Goal: Information Seeking & Learning: Learn about a topic

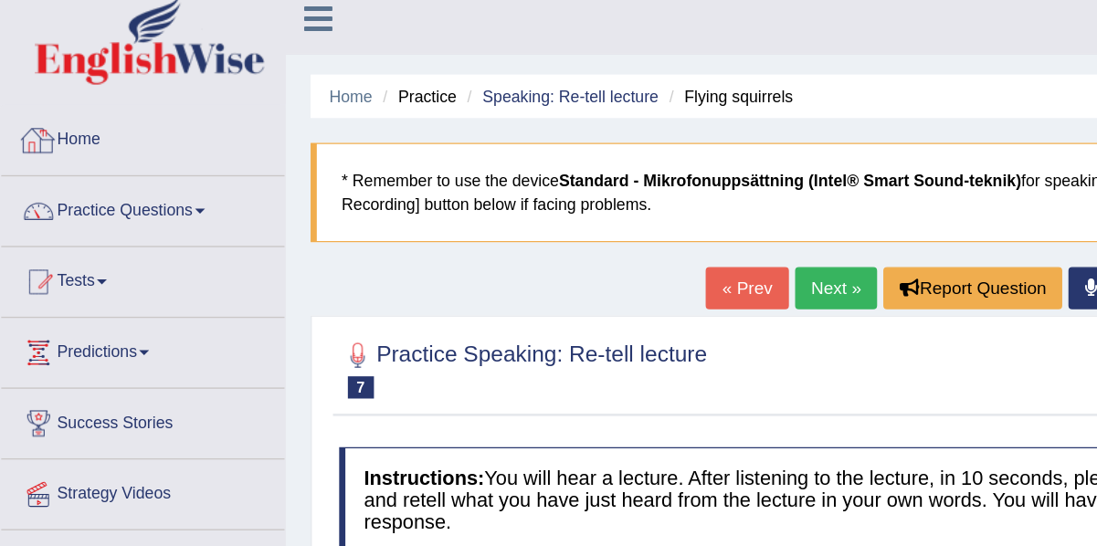
click at [79, 112] on link "Home" at bounding box center [105, 113] width 208 height 46
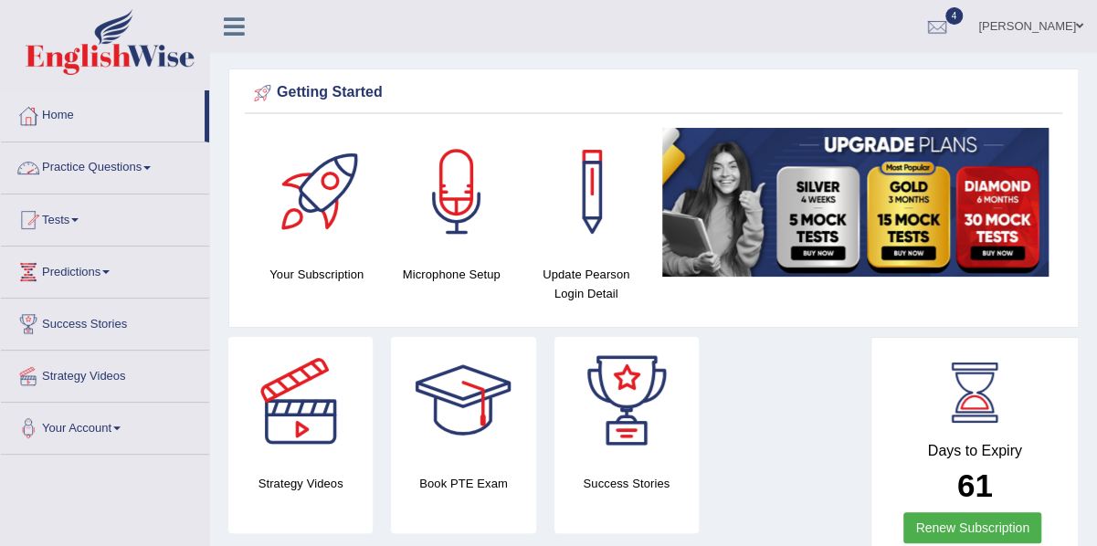
click at [95, 178] on link "Practice Questions" at bounding box center [105, 165] width 208 height 46
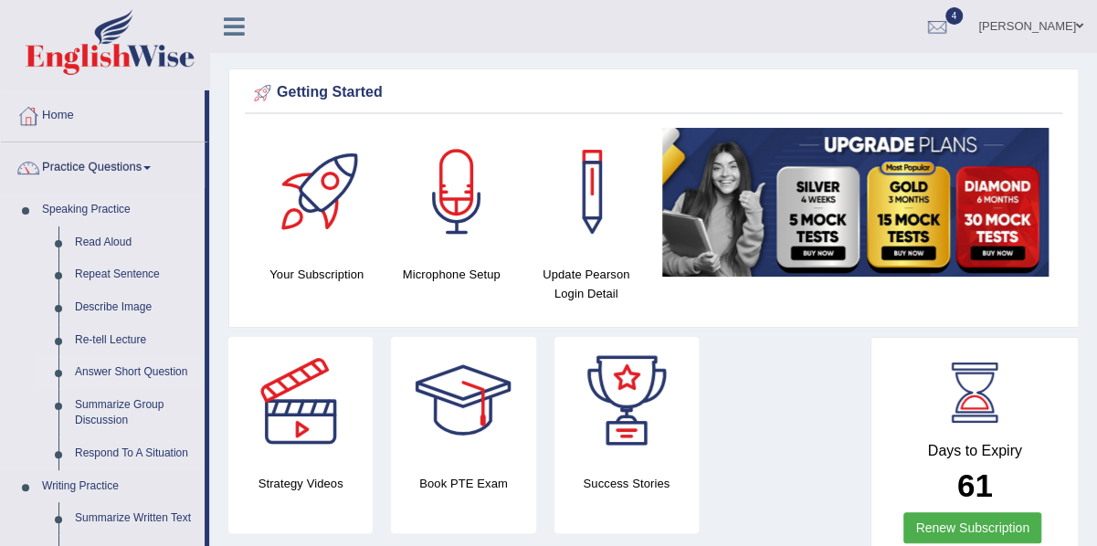
click at [147, 375] on link "Answer Short Question" at bounding box center [136, 372] width 138 height 33
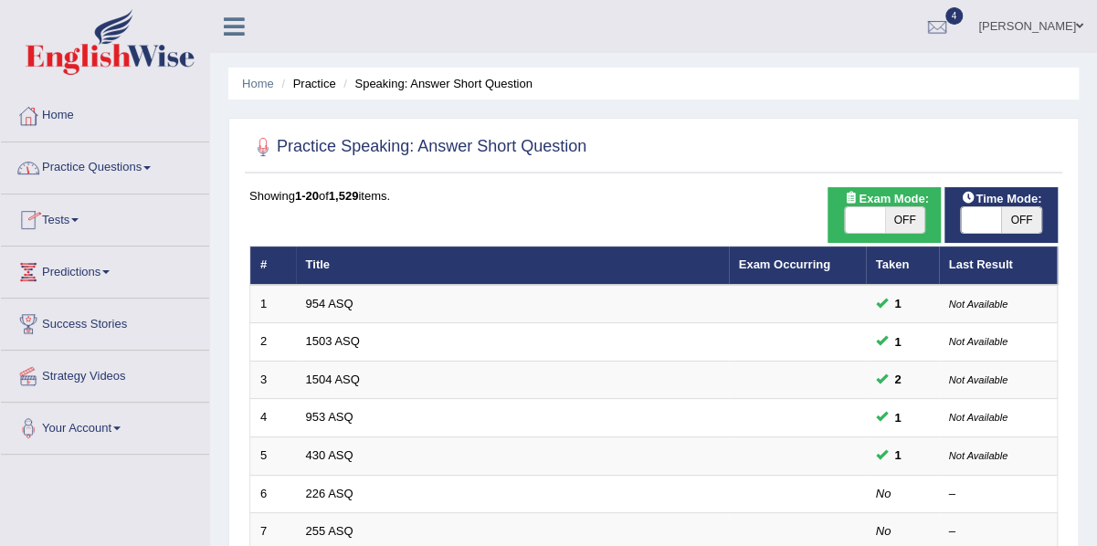
click at [102, 173] on link "Practice Questions" at bounding box center [105, 165] width 208 height 46
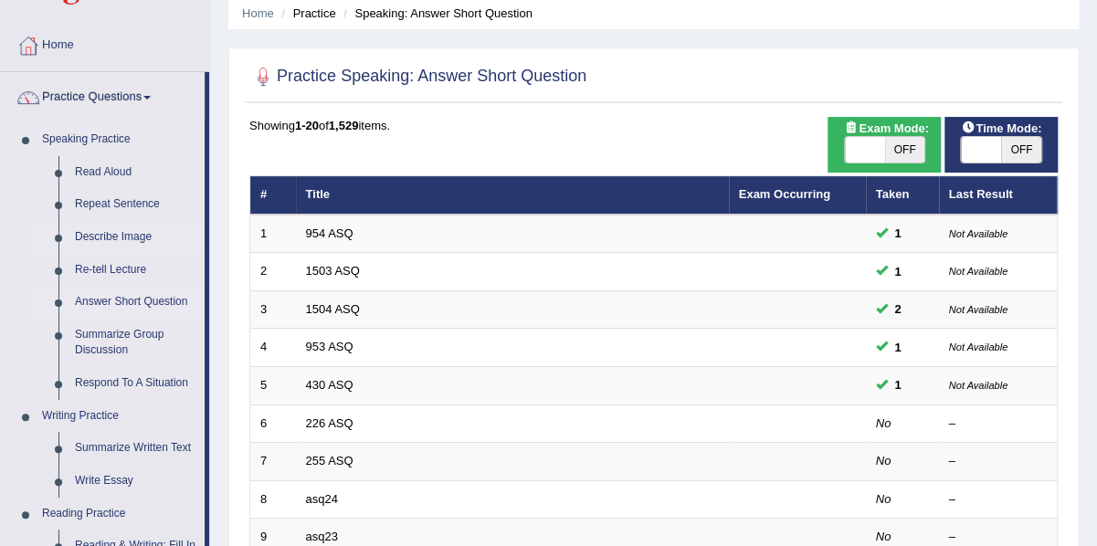
scroll to position [71, 0]
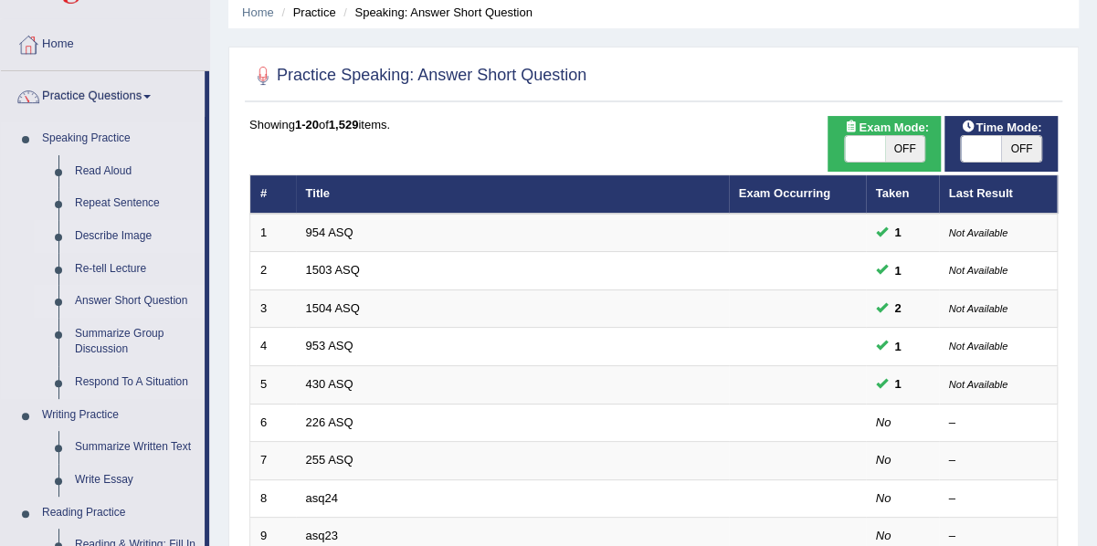
click at [105, 293] on link "Answer Short Question" at bounding box center [136, 301] width 138 height 33
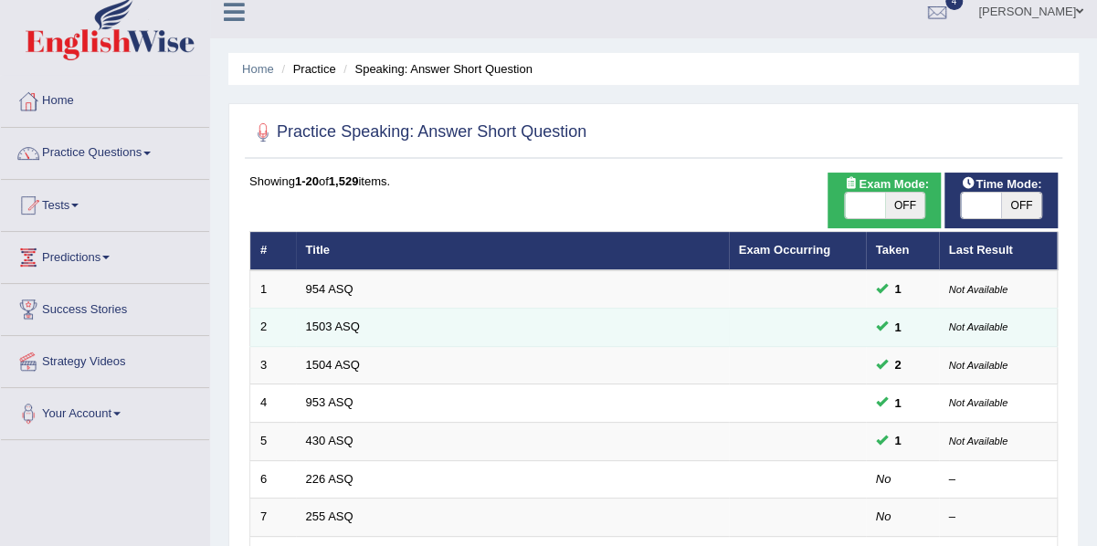
scroll to position [16, 0]
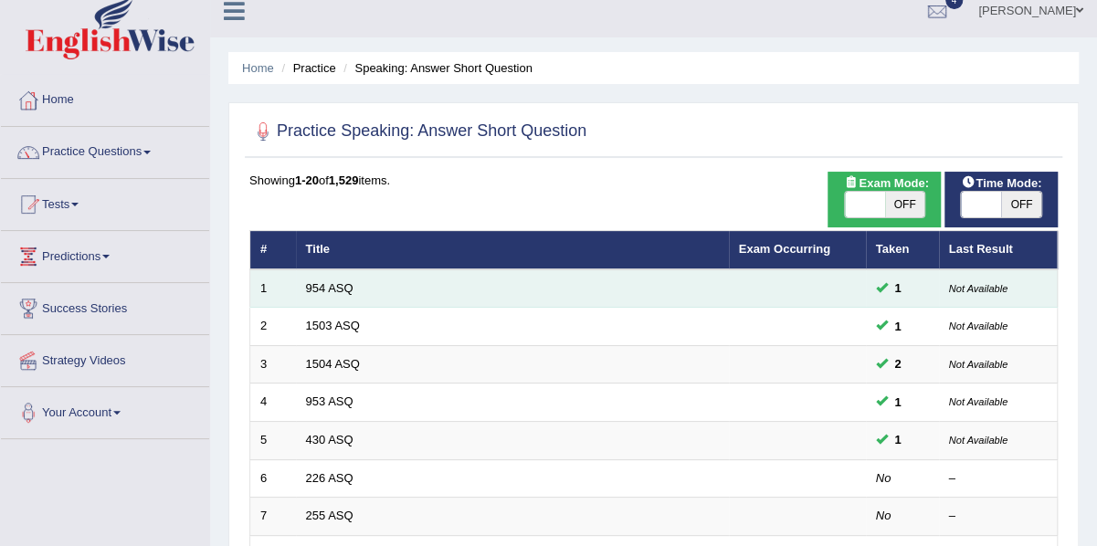
click at [334, 294] on td "954 ASQ" at bounding box center [512, 288] width 433 height 38
click at [334, 286] on link "954 ASQ" at bounding box center [329, 288] width 47 height 14
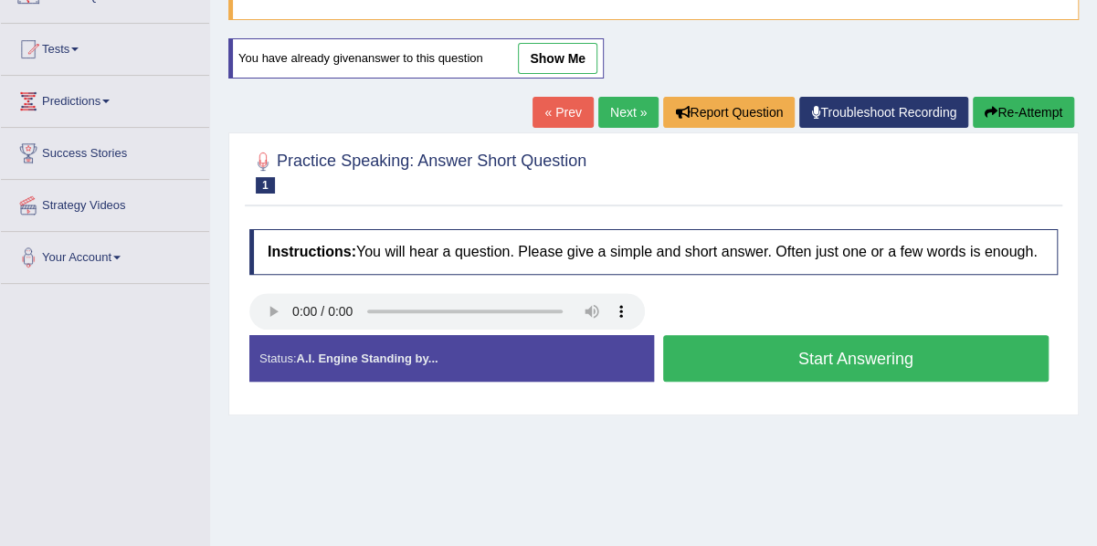
scroll to position [172, 0]
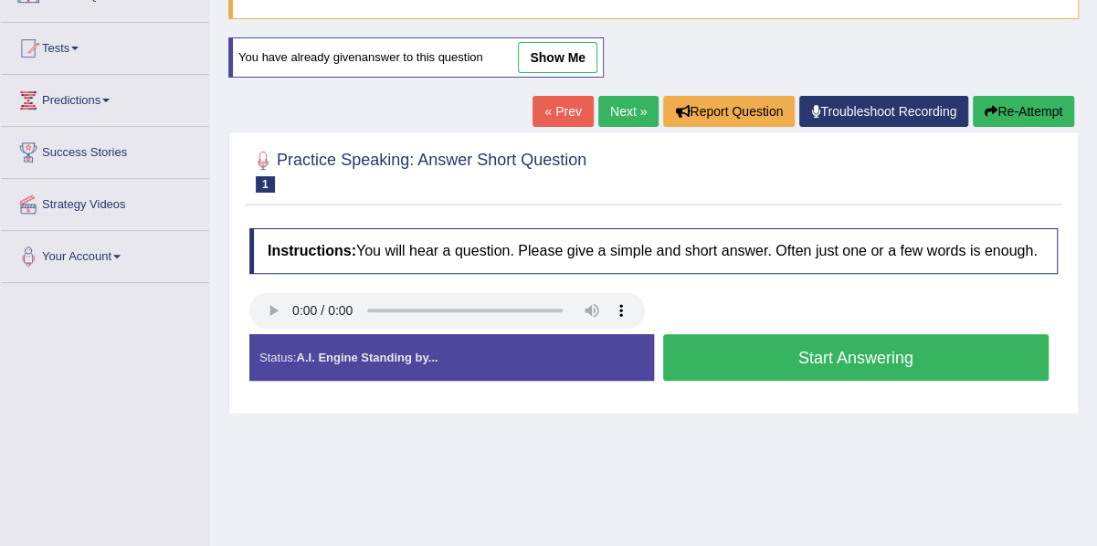
click at [730, 483] on div "Home Practice Speaking: Answer Short Question 954 ASQ * Remember to use the dev…" at bounding box center [653, 284] width 887 height 913
click at [552, 56] on link "show me" at bounding box center [557, 57] width 79 height 31
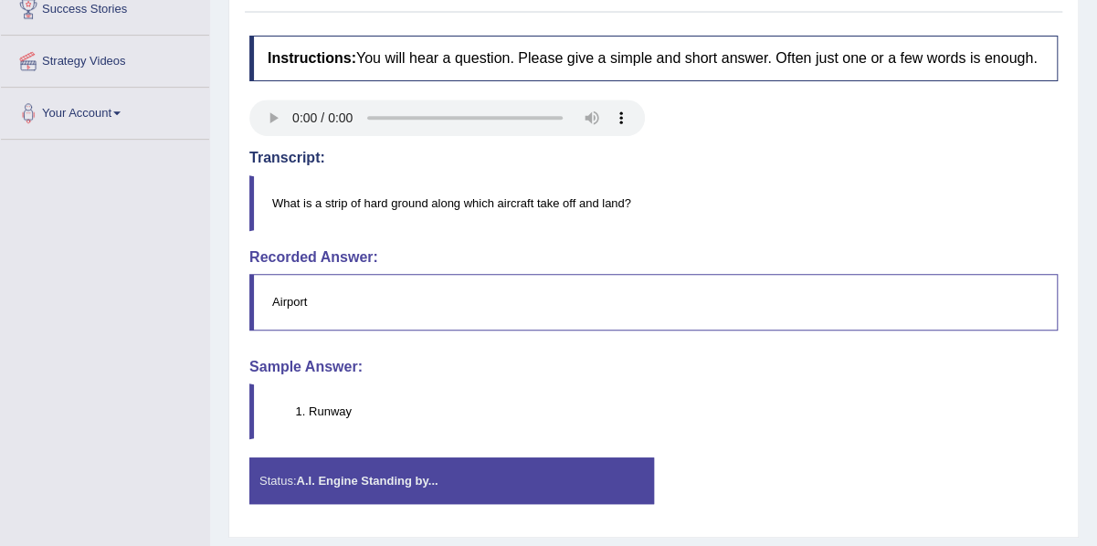
scroll to position [320, 0]
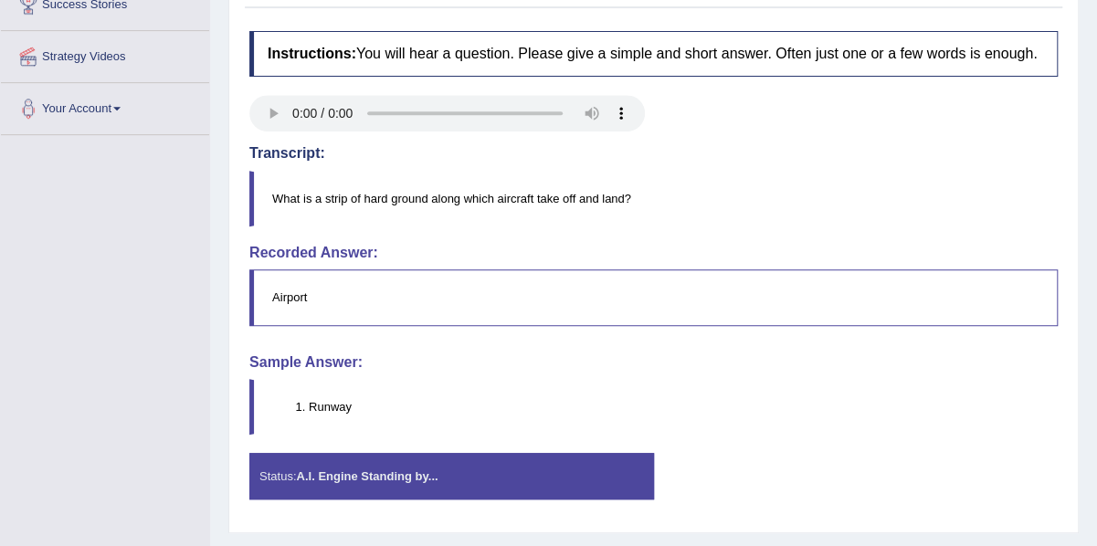
click at [446, 461] on div "Status: A.I. Engine Standing by..." at bounding box center [451, 476] width 405 height 47
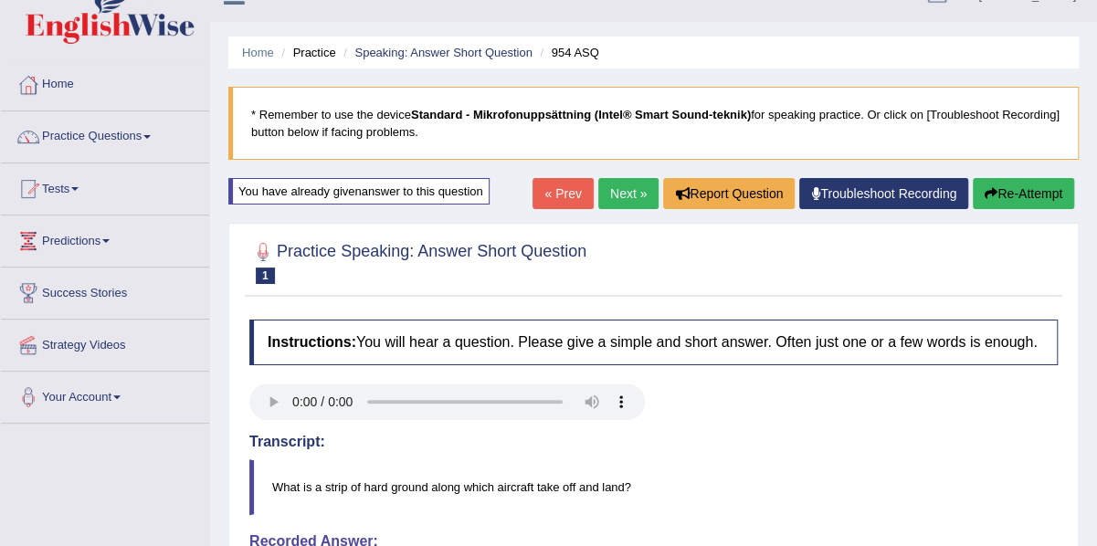
scroll to position [0, 0]
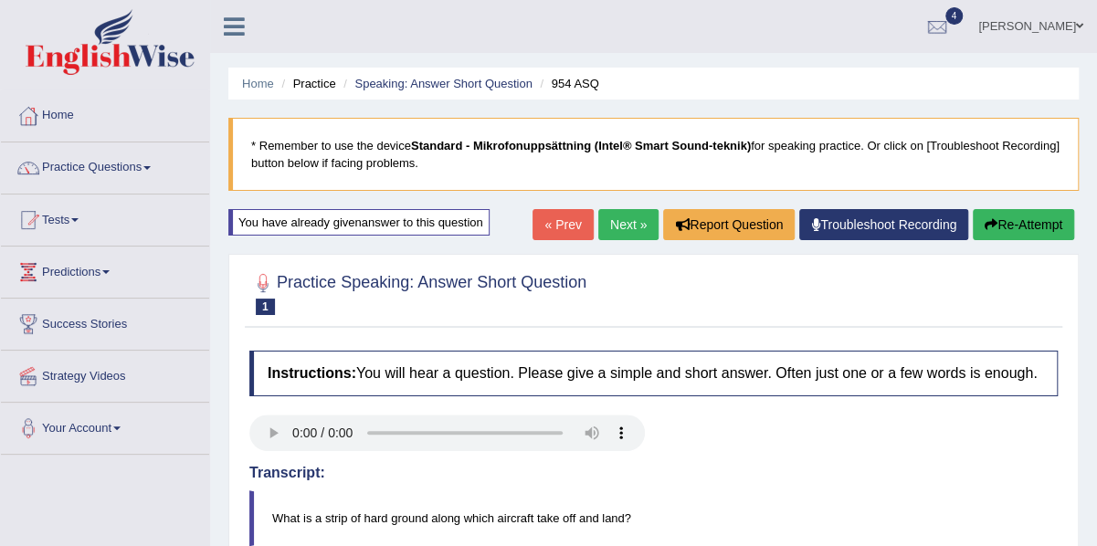
click at [1013, 222] on button "Re-Attempt" at bounding box center [1023, 224] width 101 height 31
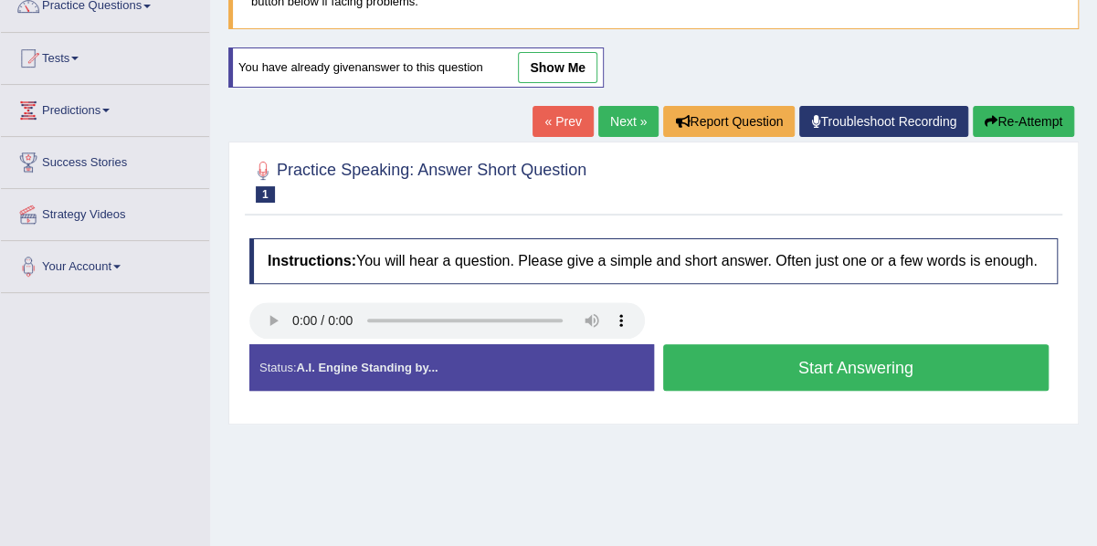
scroll to position [163, 0]
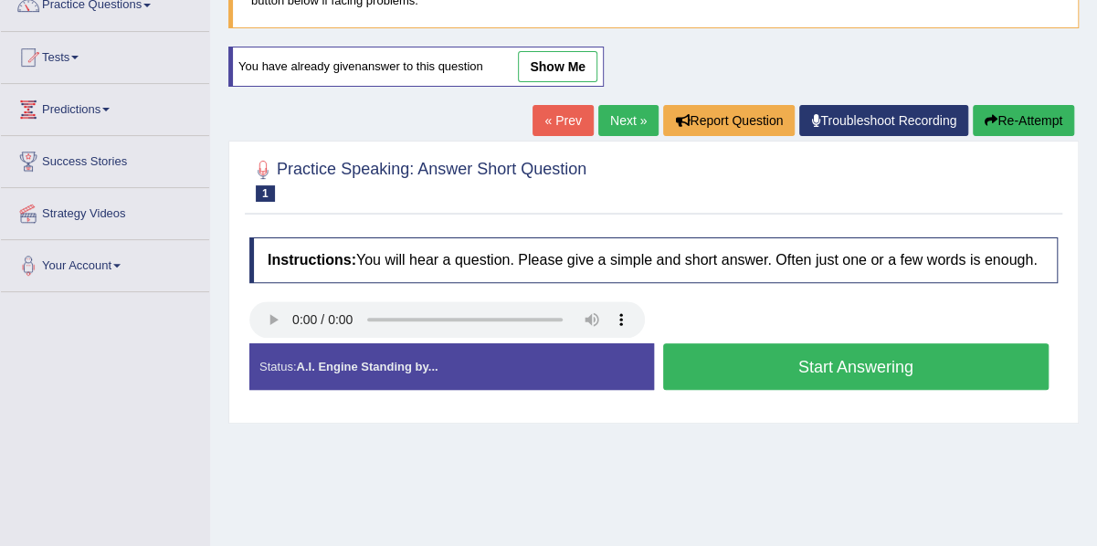
click at [748, 358] on button "Start Answering" at bounding box center [856, 366] width 386 height 47
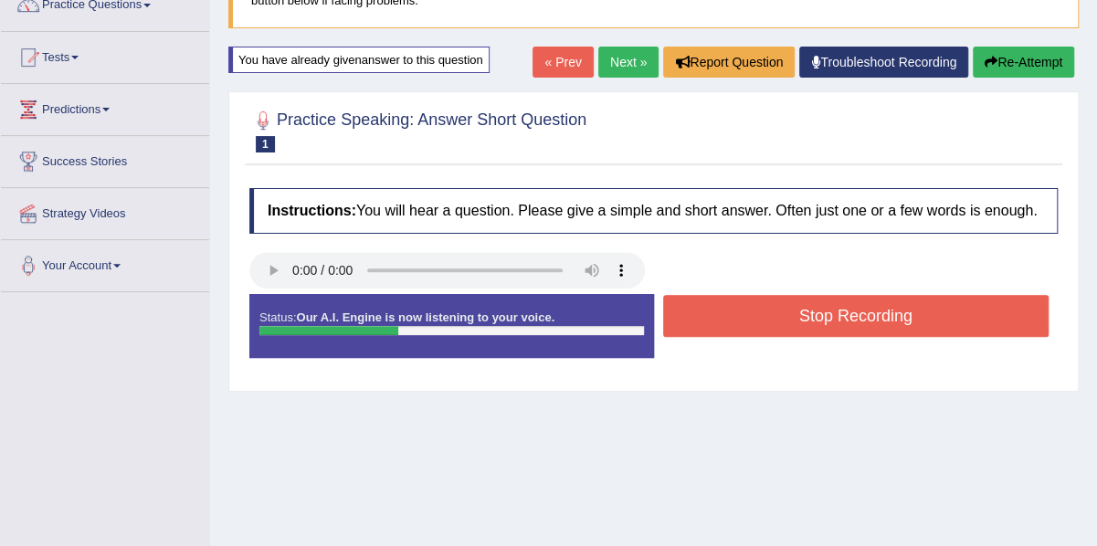
click at [782, 304] on button "Stop Recording" at bounding box center [856, 316] width 386 height 42
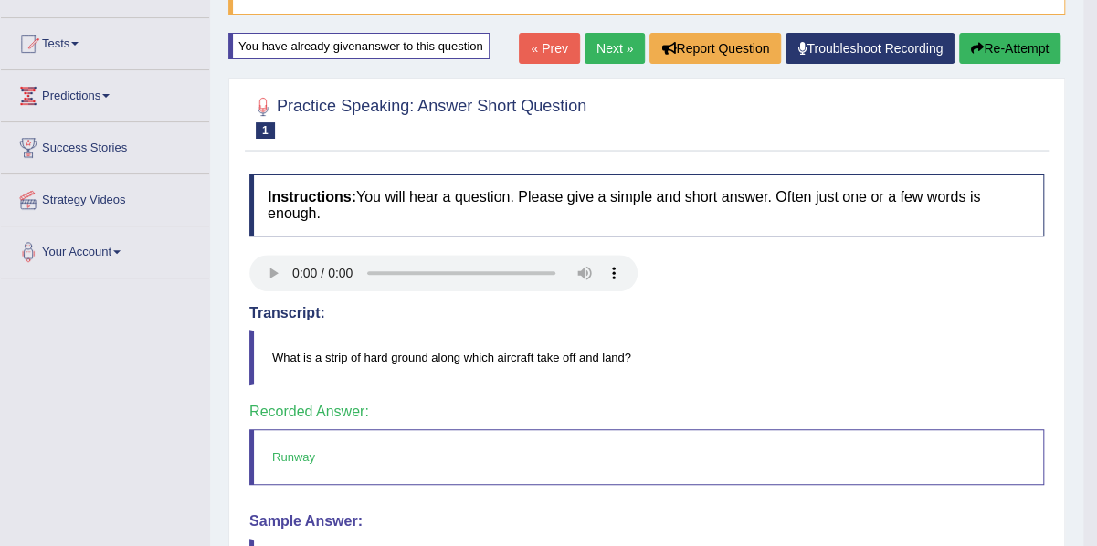
scroll to position [170, 0]
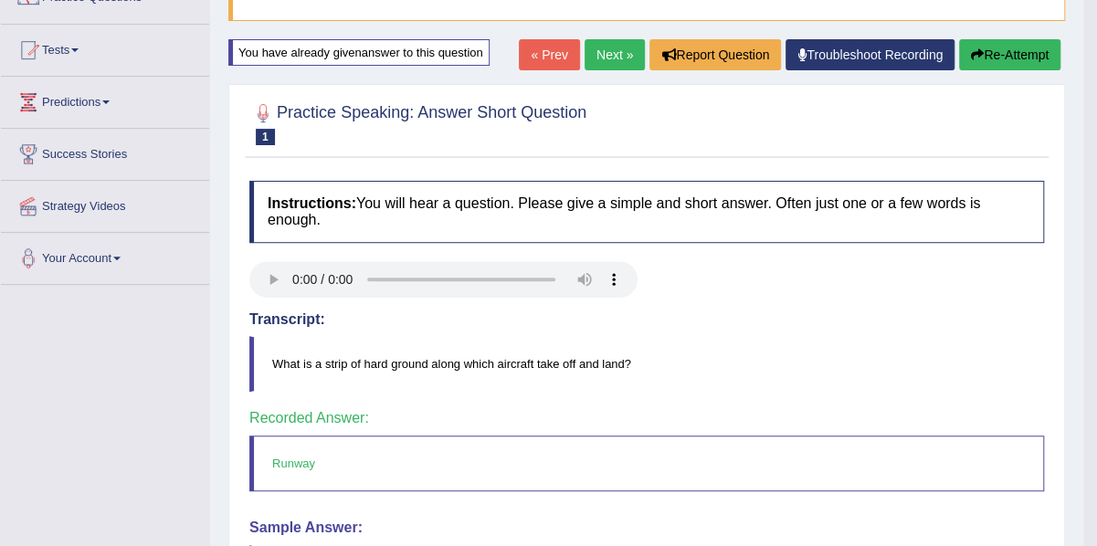
click at [600, 55] on link "Next »" at bounding box center [614, 54] width 60 height 31
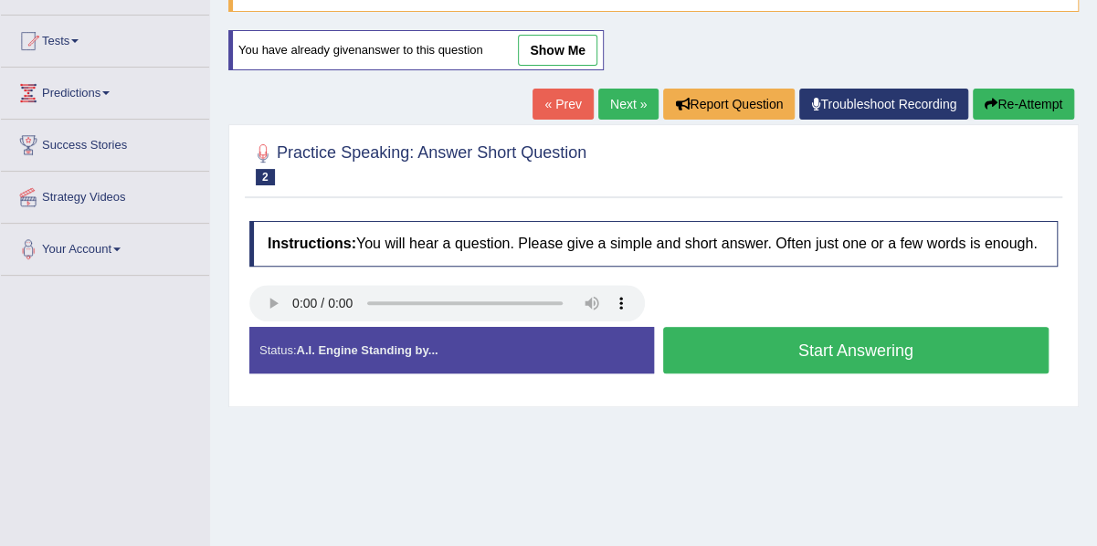
scroll to position [181, 0]
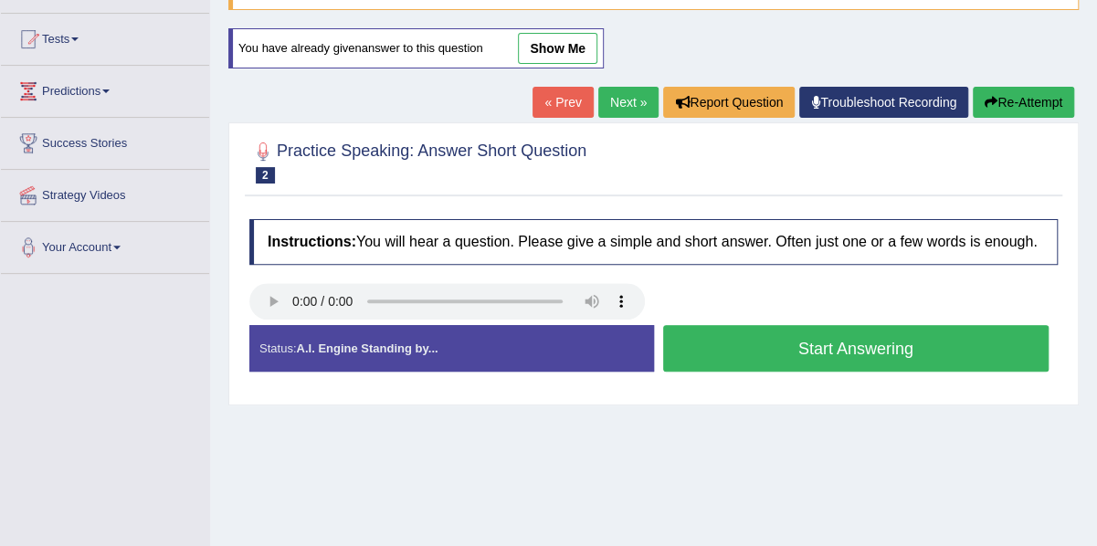
click at [740, 356] on button "Start Answering" at bounding box center [856, 348] width 386 height 47
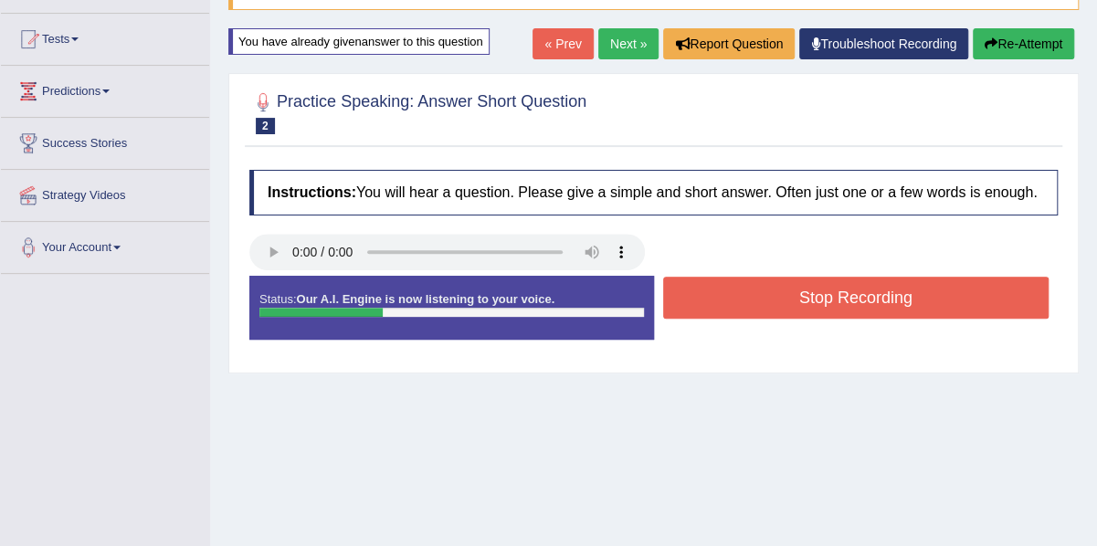
click at [752, 297] on button "Stop Recording" at bounding box center [856, 298] width 386 height 42
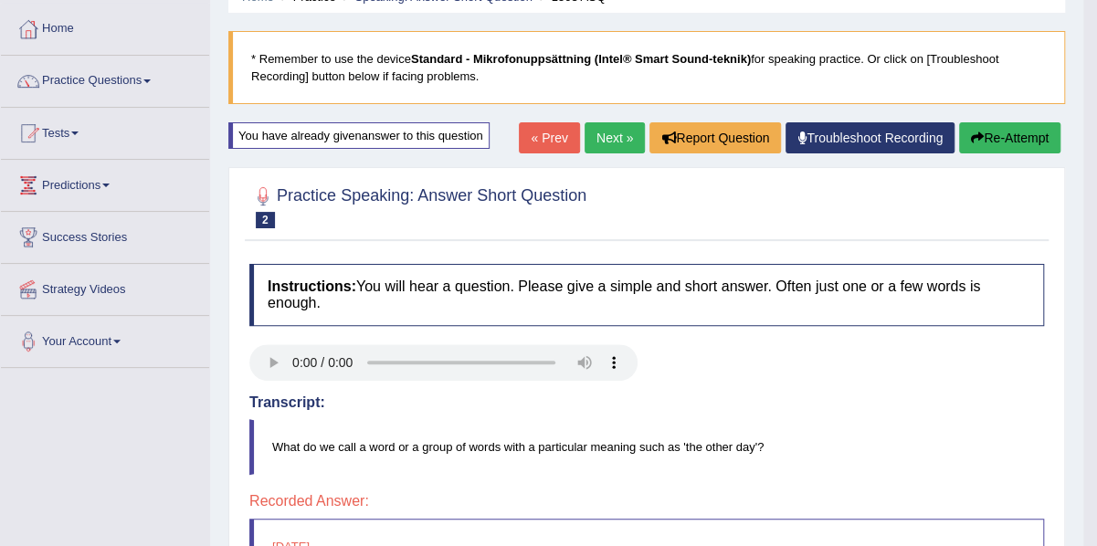
scroll to position [86, 0]
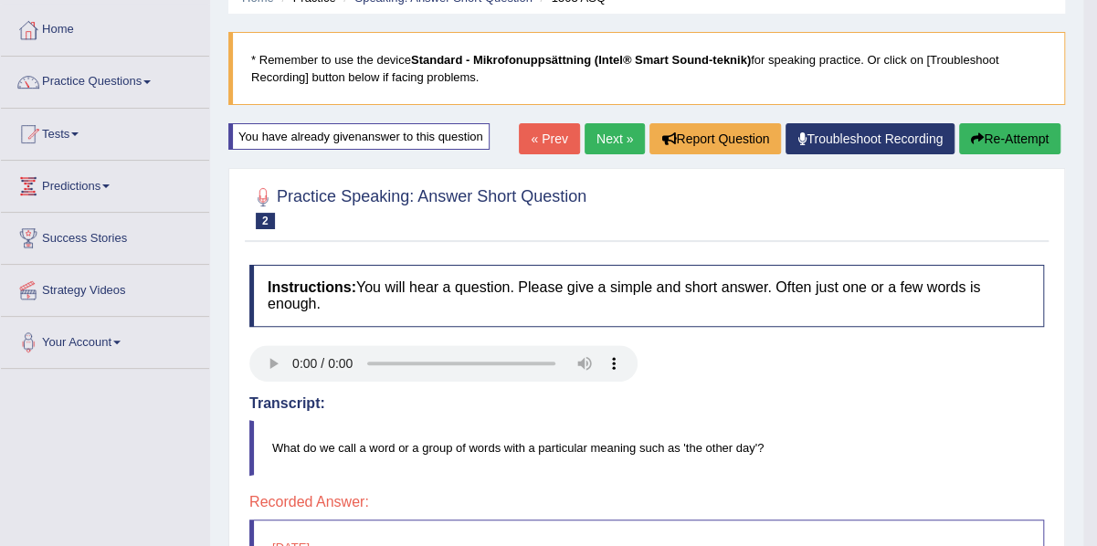
click at [1005, 149] on button "Re-Attempt" at bounding box center [1009, 138] width 101 height 31
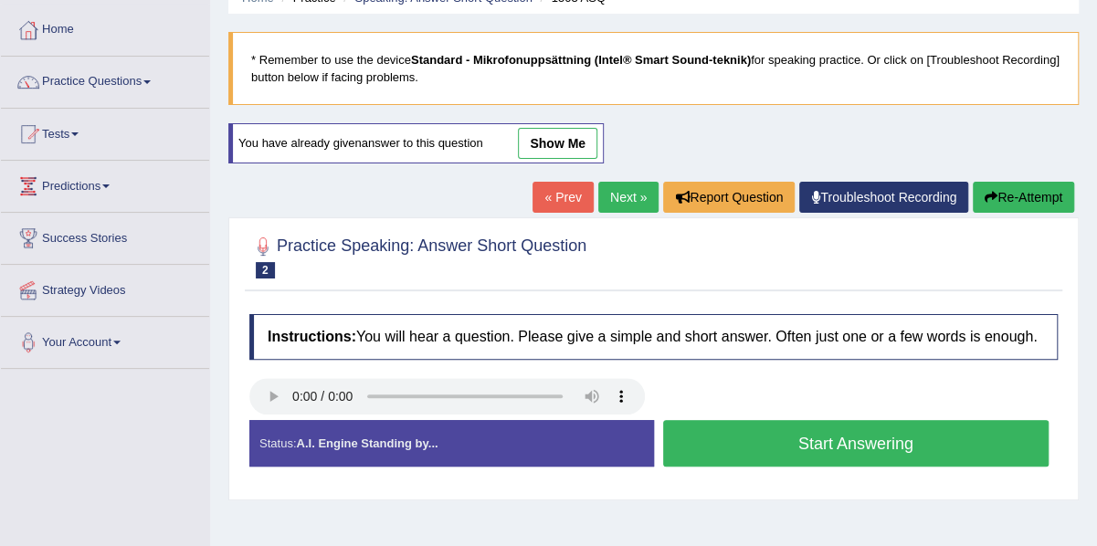
click at [796, 452] on button "Start Answering" at bounding box center [856, 443] width 386 height 47
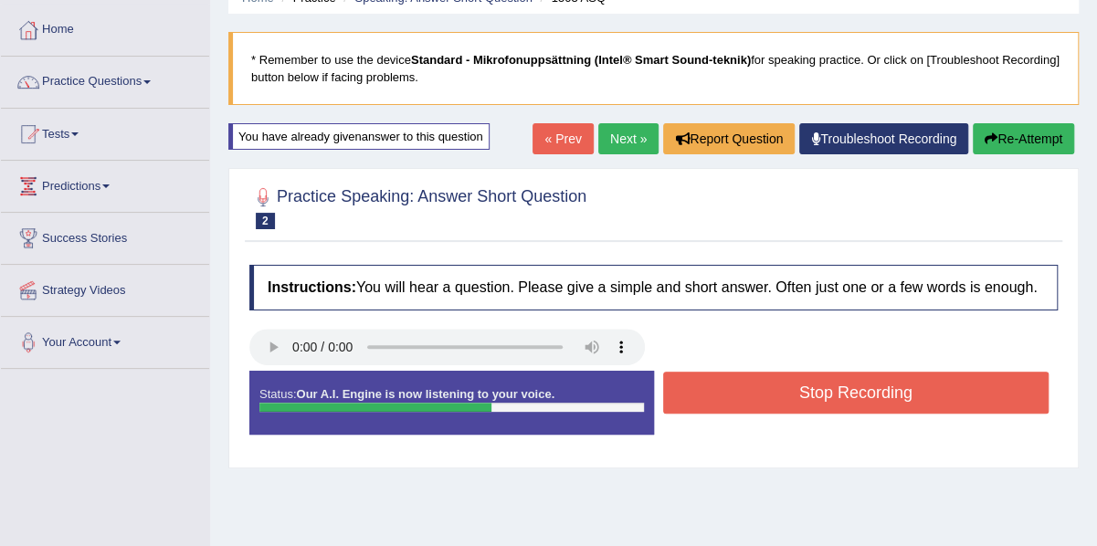
click at [833, 384] on button "Stop Recording" at bounding box center [856, 393] width 386 height 42
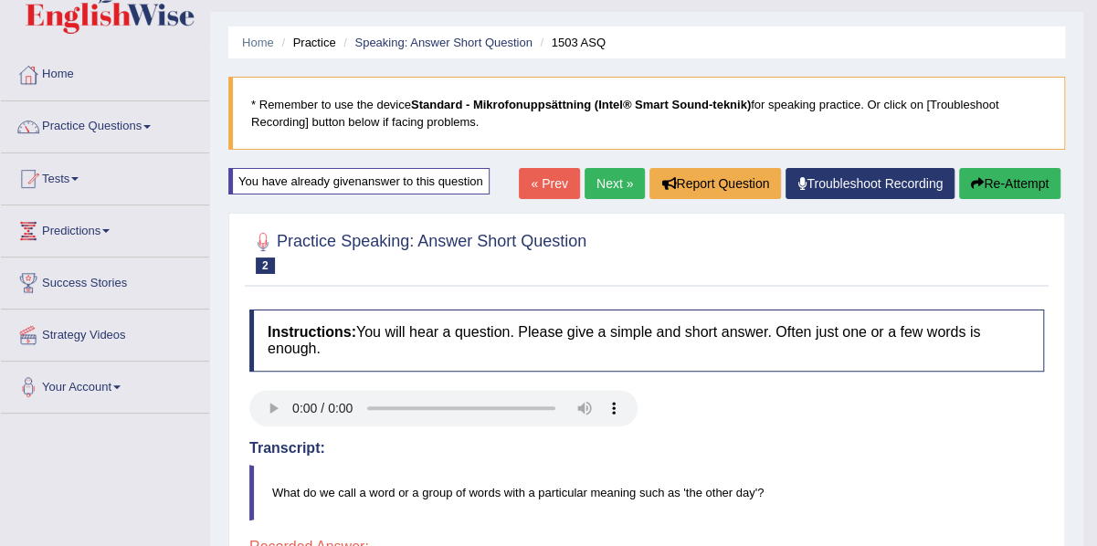
scroll to position [40, 0]
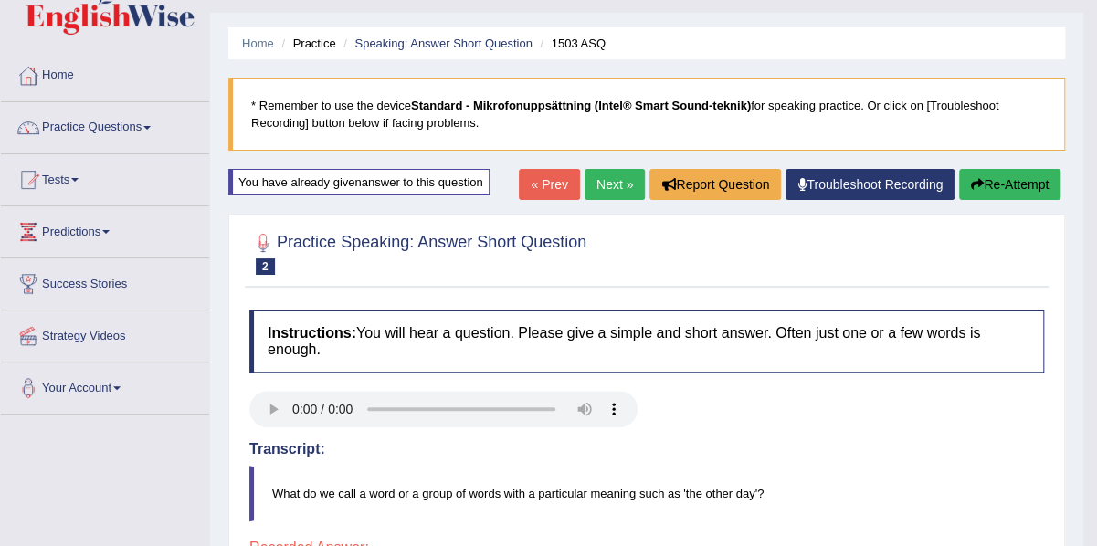
click at [1034, 187] on button "Re-Attempt" at bounding box center [1009, 184] width 101 height 31
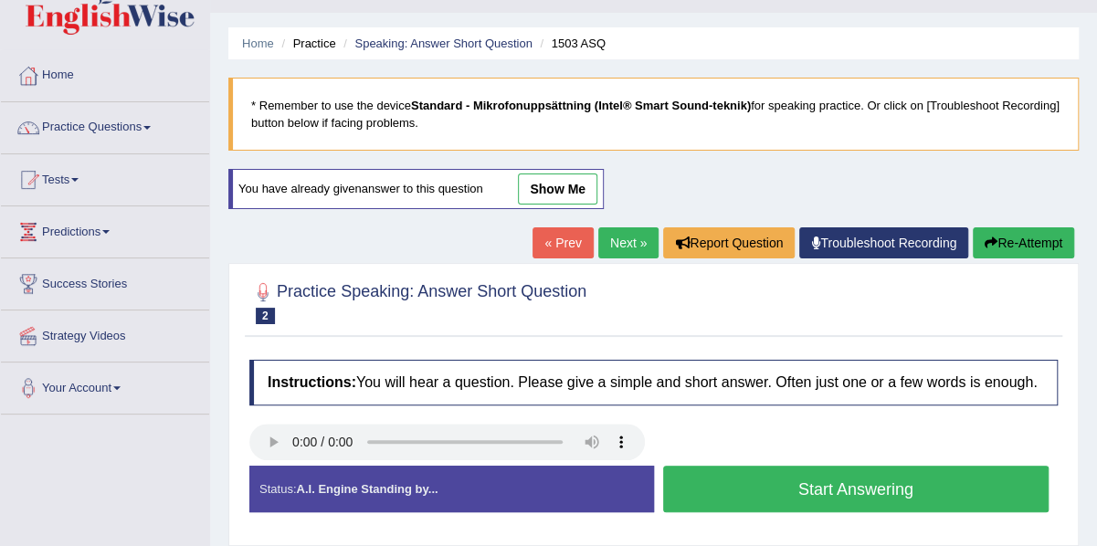
click at [787, 492] on button "Start Answering" at bounding box center [856, 489] width 386 height 47
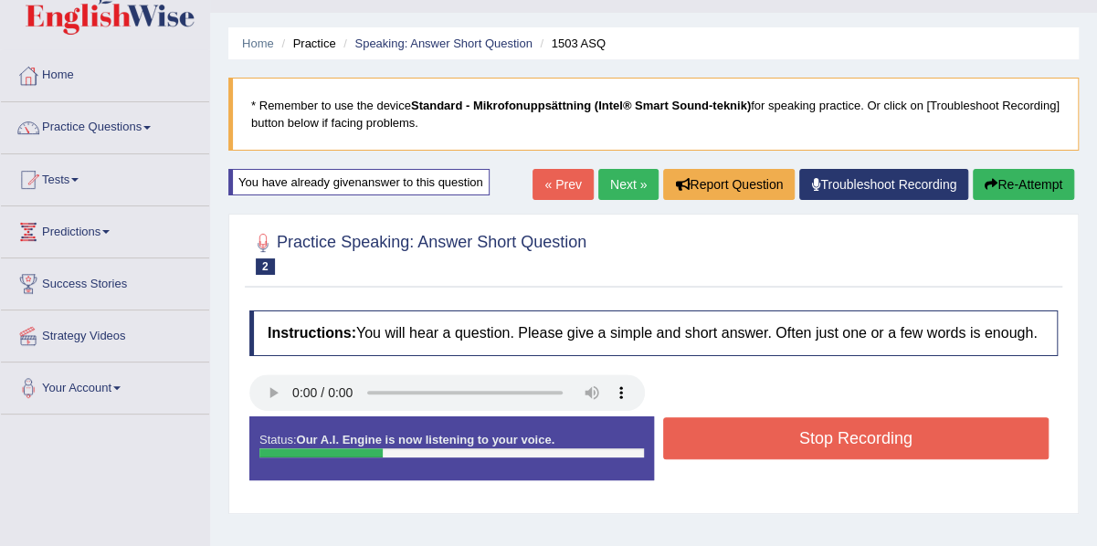
click at [813, 423] on button "Stop Recording" at bounding box center [856, 438] width 386 height 42
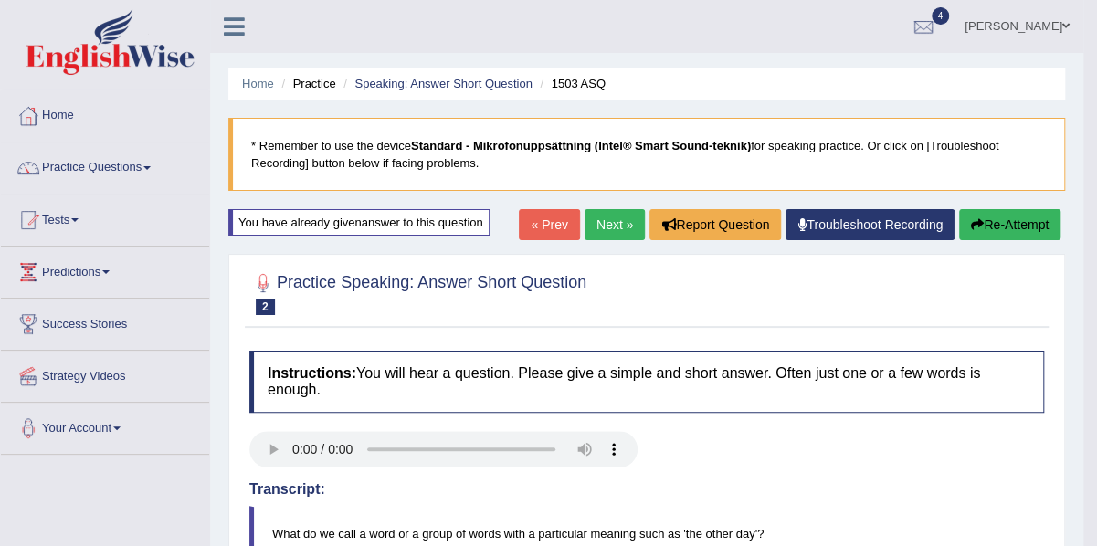
click at [1026, 224] on button "Re-Attempt" at bounding box center [1009, 224] width 101 height 31
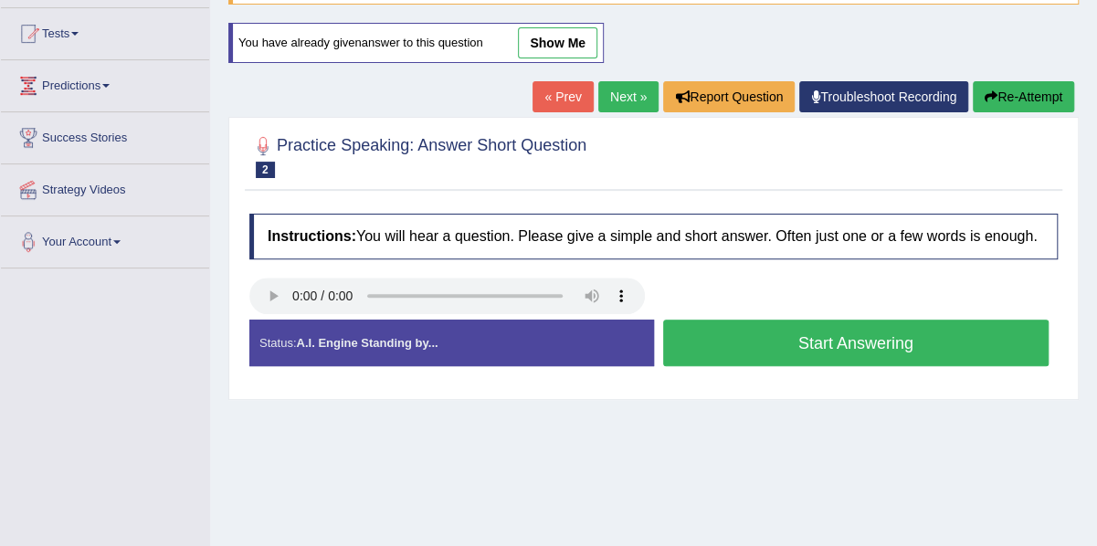
scroll to position [184, 0]
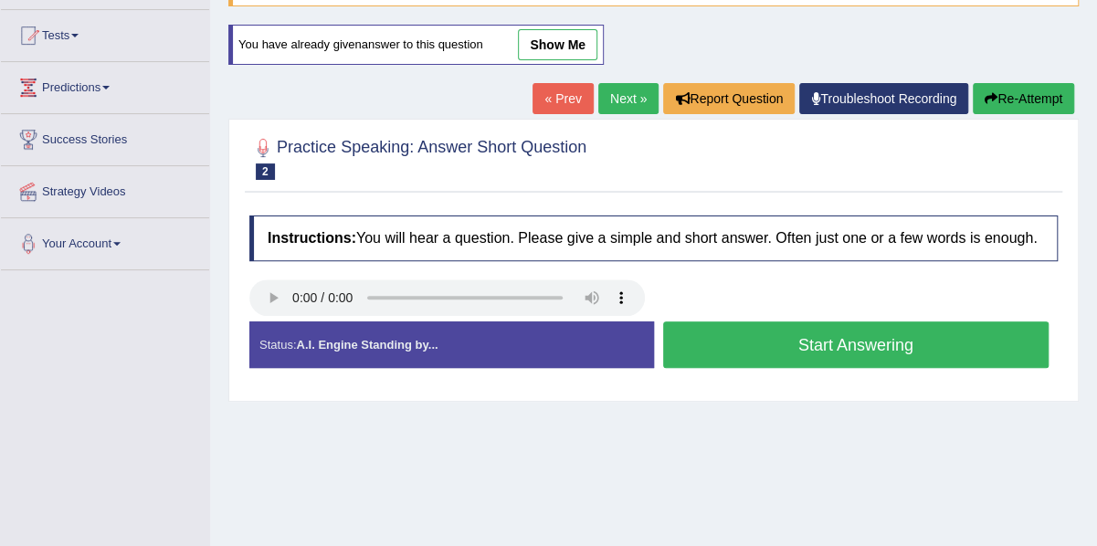
click at [792, 347] on button "Start Answering" at bounding box center [856, 344] width 386 height 47
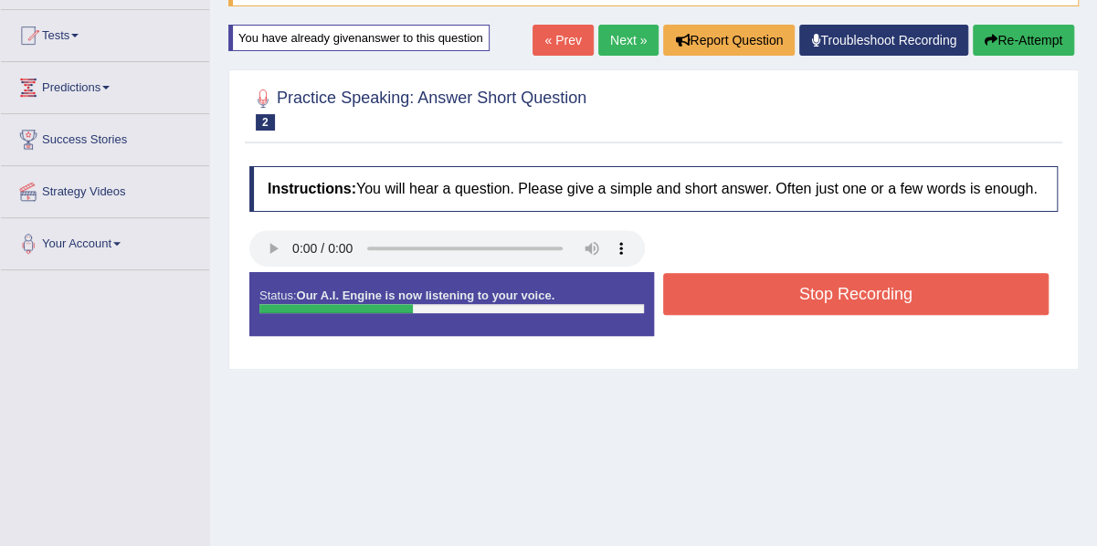
click at [817, 293] on button "Stop Recording" at bounding box center [856, 294] width 386 height 42
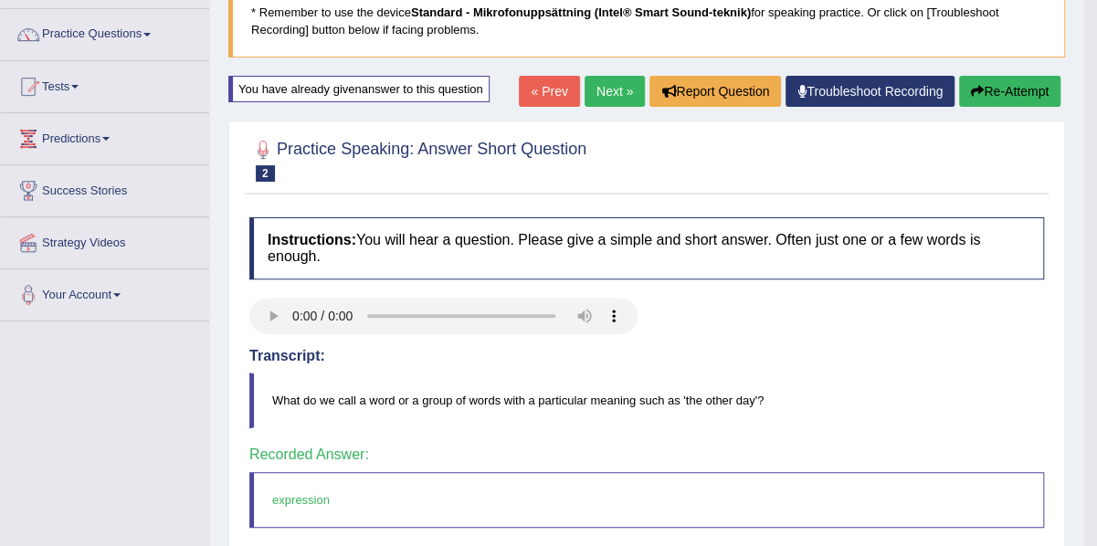
scroll to position [132, 0]
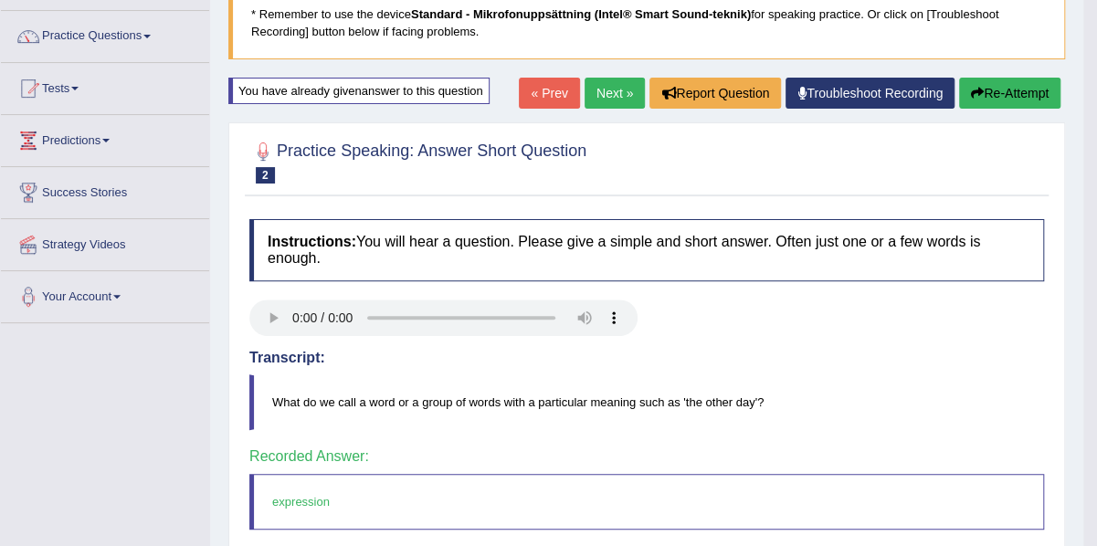
click at [613, 89] on link "Next »" at bounding box center [614, 93] width 60 height 31
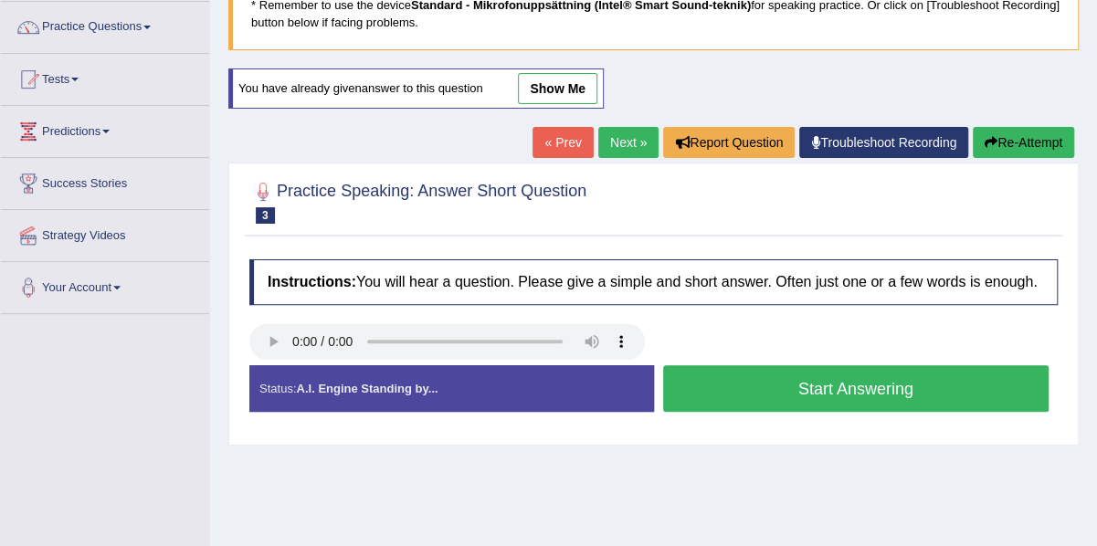
scroll to position [142, 0]
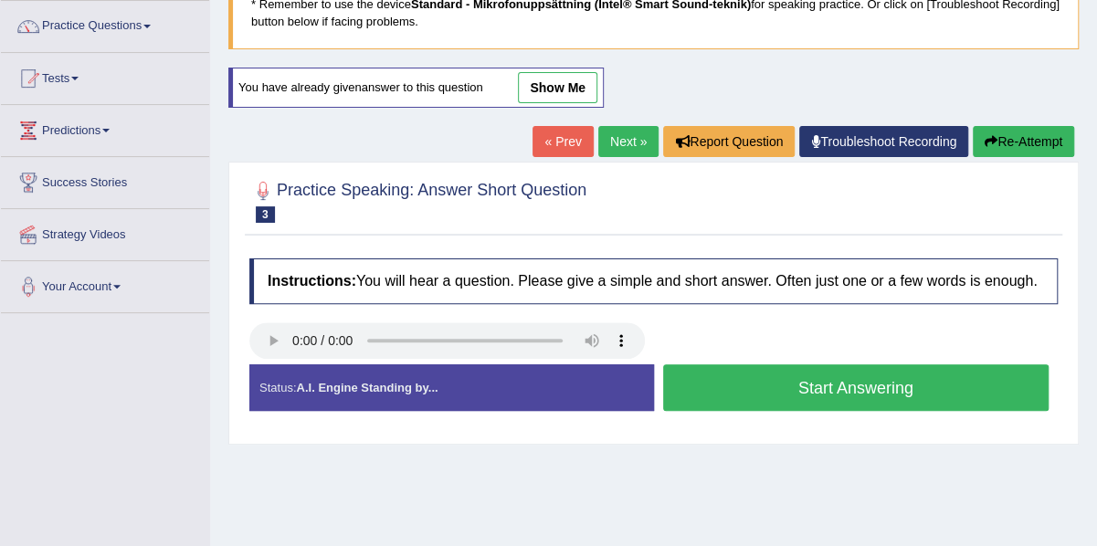
click at [740, 373] on button "Start Answering" at bounding box center [856, 387] width 386 height 47
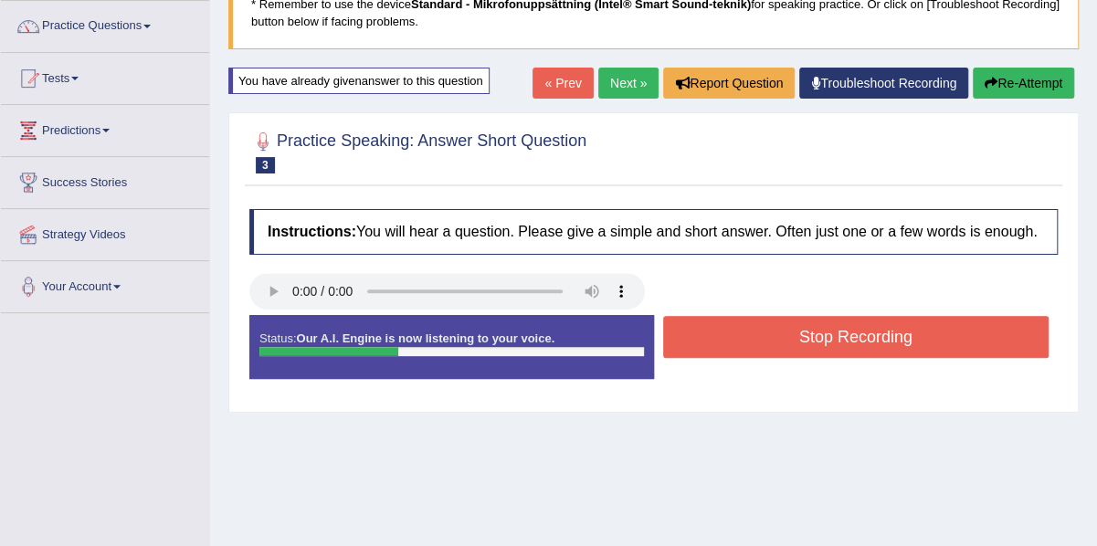
click at [780, 330] on button "Stop Recording" at bounding box center [856, 337] width 386 height 42
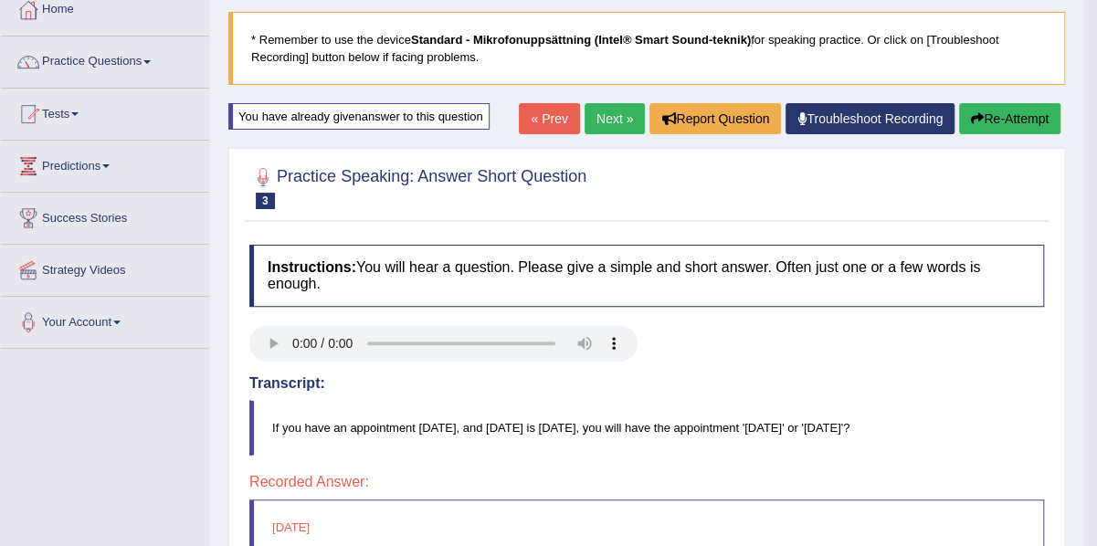
scroll to position [105, 0]
click at [995, 116] on button "Re-Attempt" at bounding box center [1009, 119] width 101 height 31
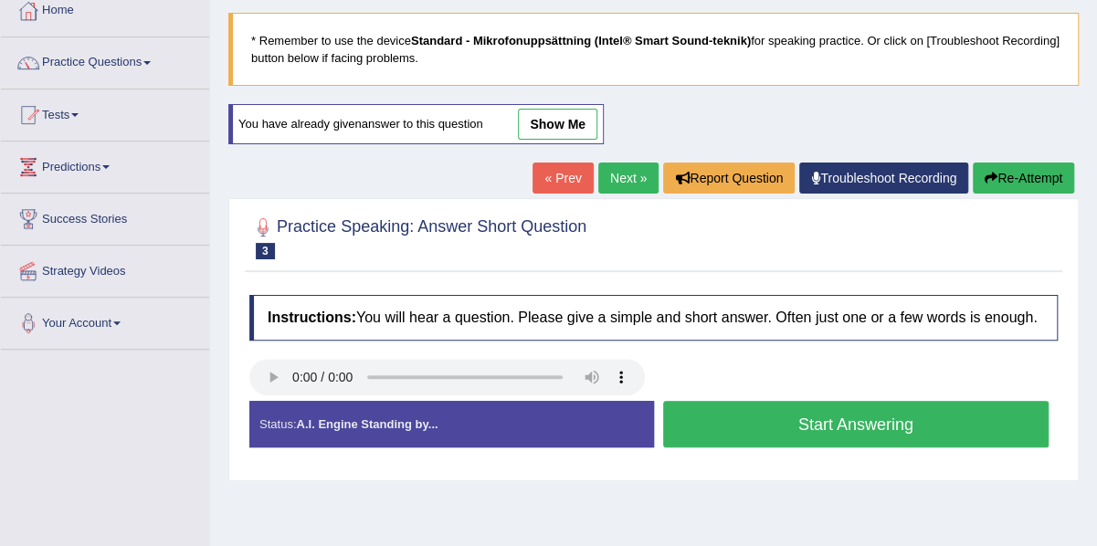
click at [737, 431] on button "Start Answering" at bounding box center [856, 424] width 386 height 47
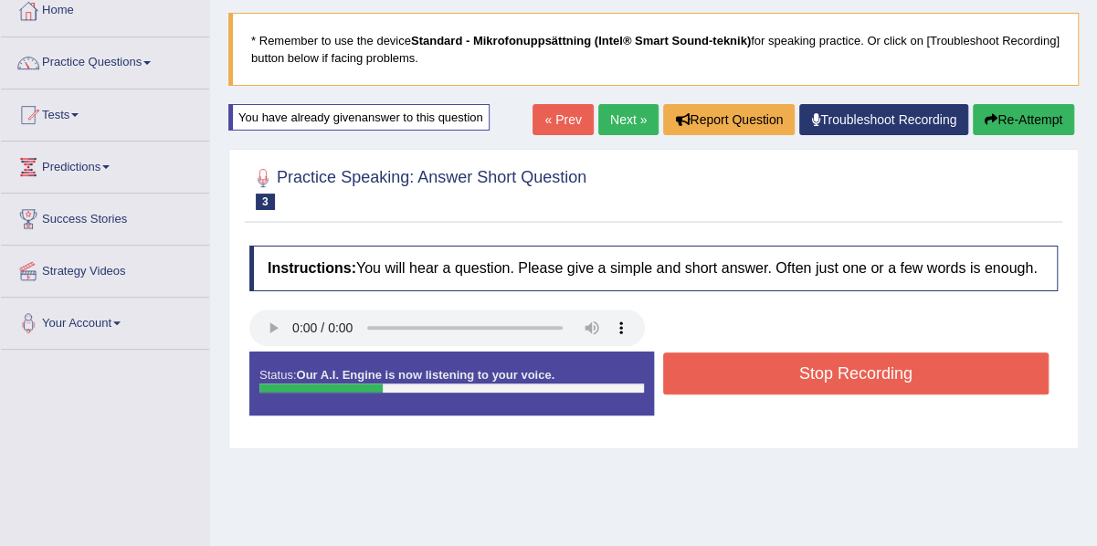
click at [780, 363] on button "Stop Recording" at bounding box center [856, 373] width 386 height 42
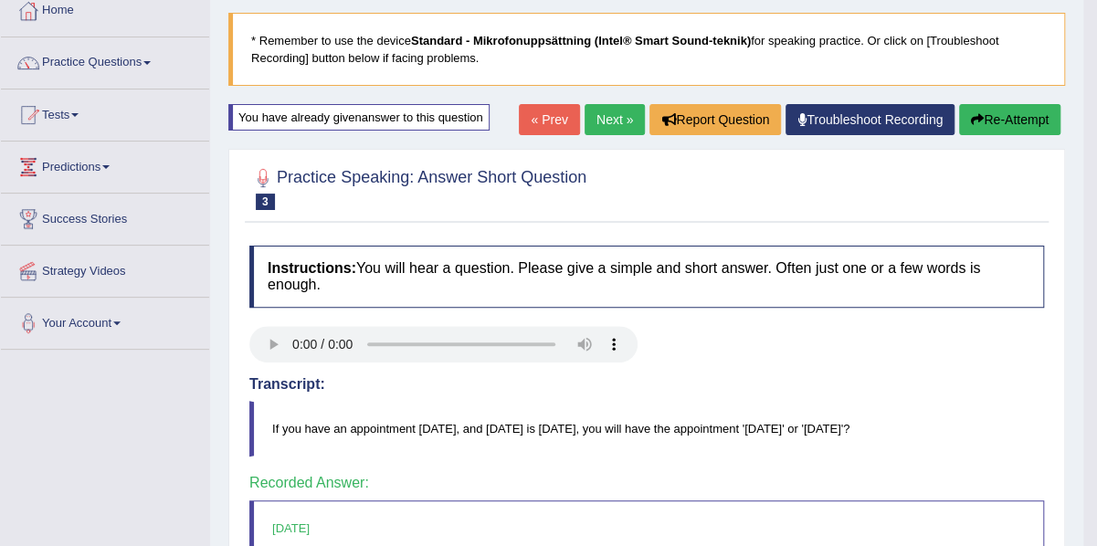
click at [615, 125] on link "Next »" at bounding box center [614, 119] width 60 height 31
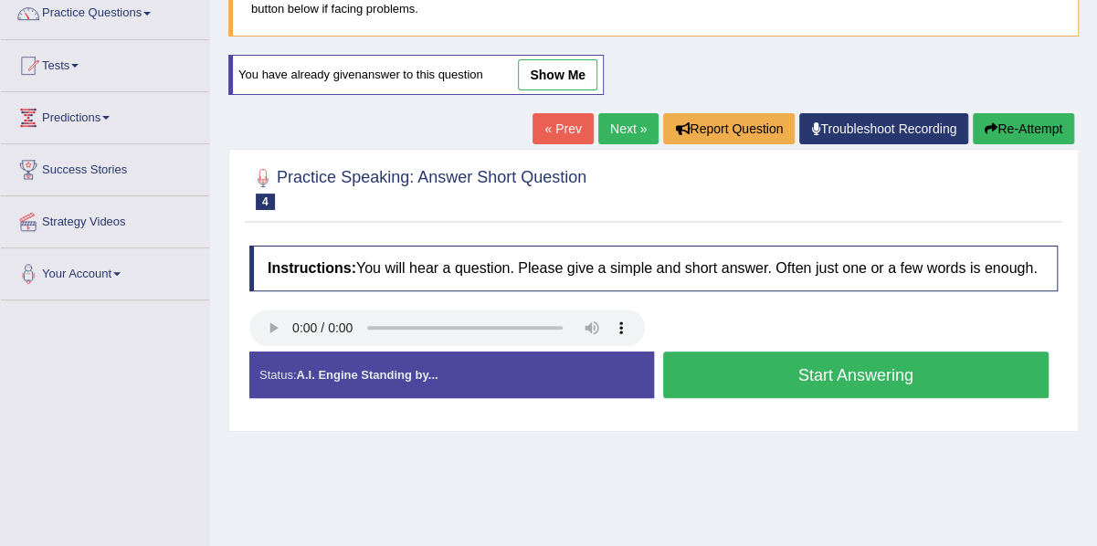
scroll to position [155, 0]
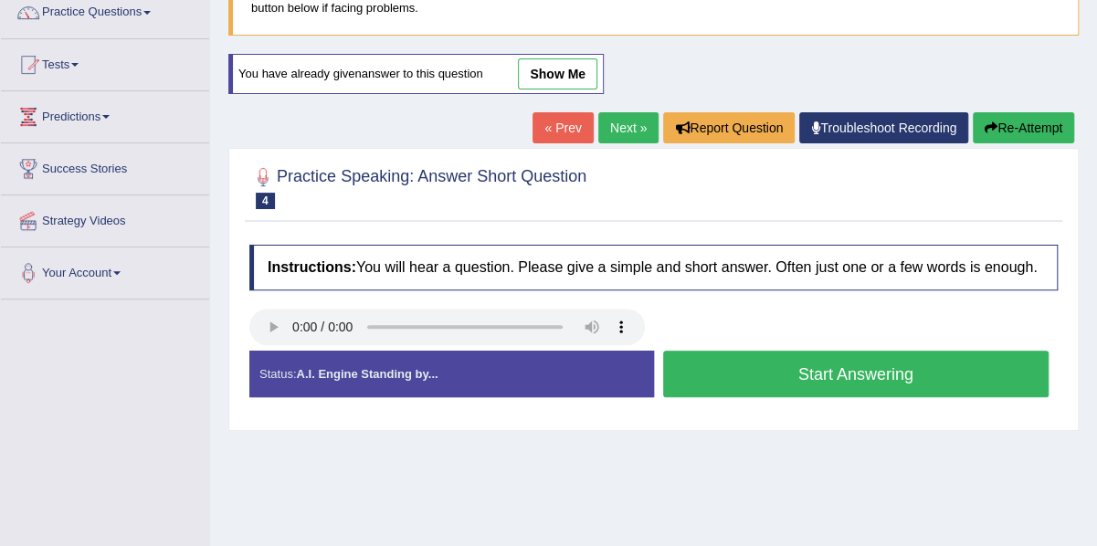
click at [559, 76] on link "show me" at bounding box center [557, 73] width 79 height 31
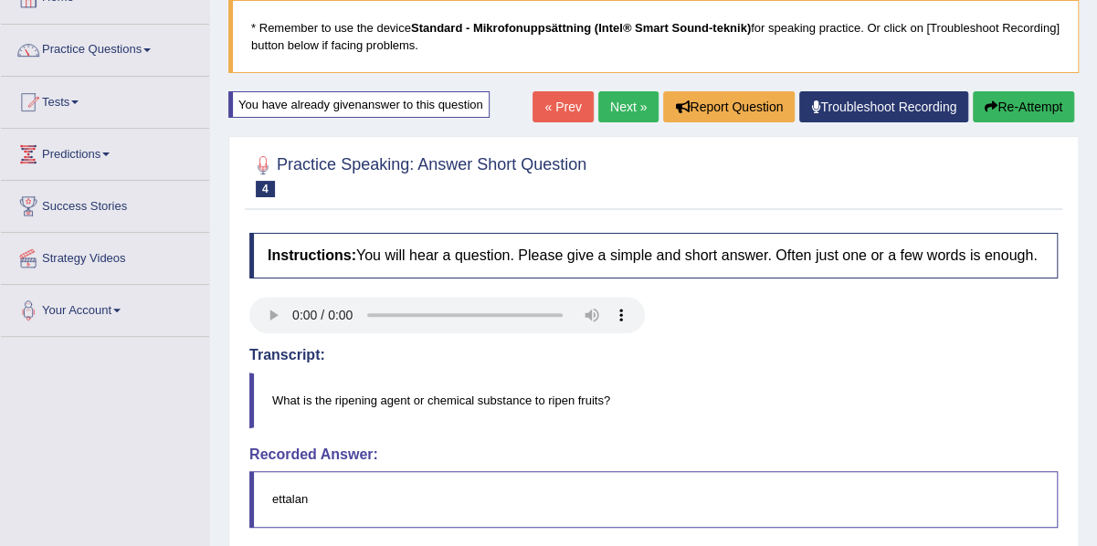
scroll to position [114, 0]
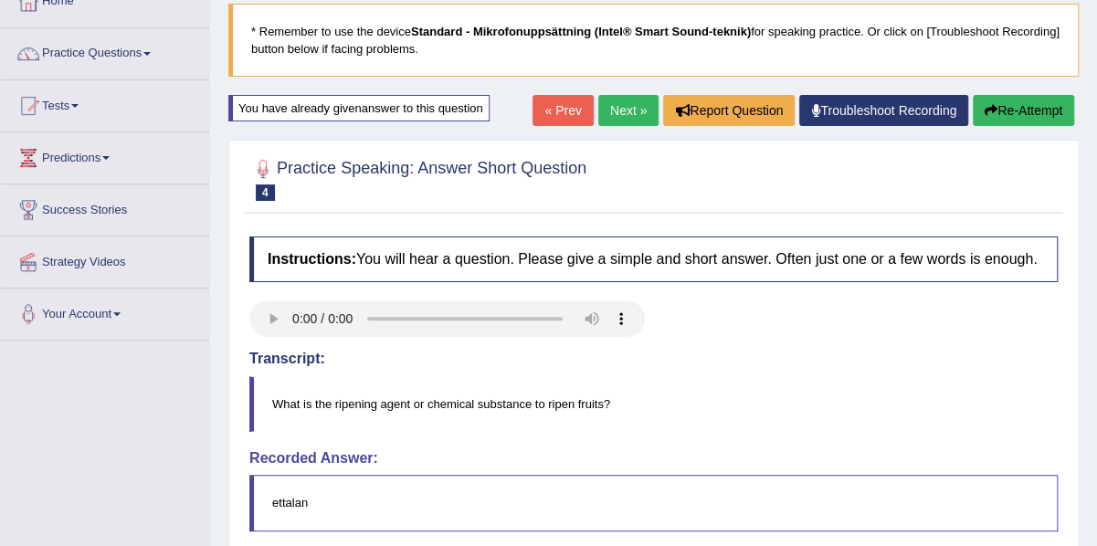
click at [1050, 100] on button "Re-Attempt" at bounding box center [1023, 110] width 101 height 31
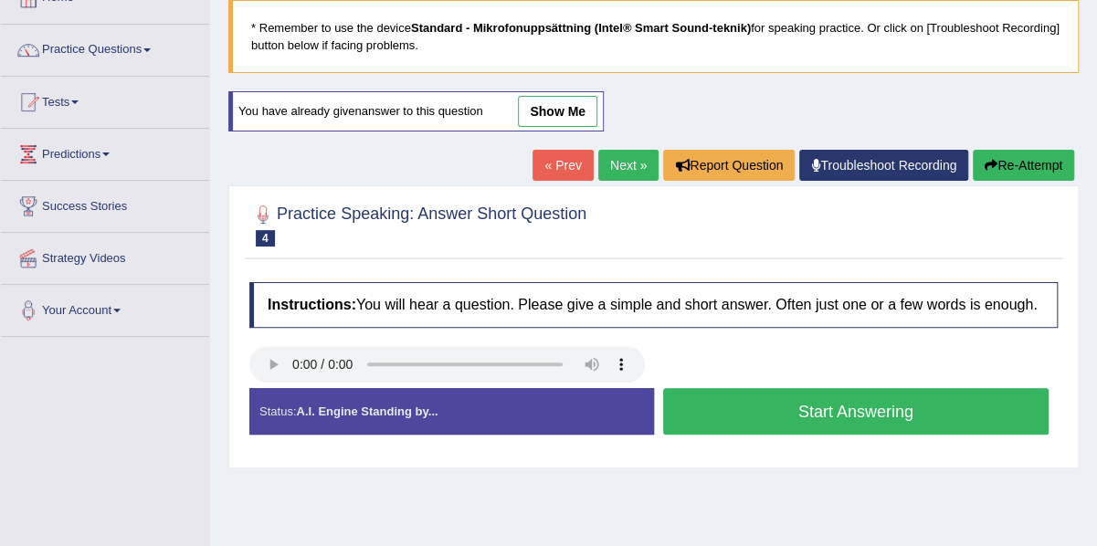
scroll to position [114, 0]
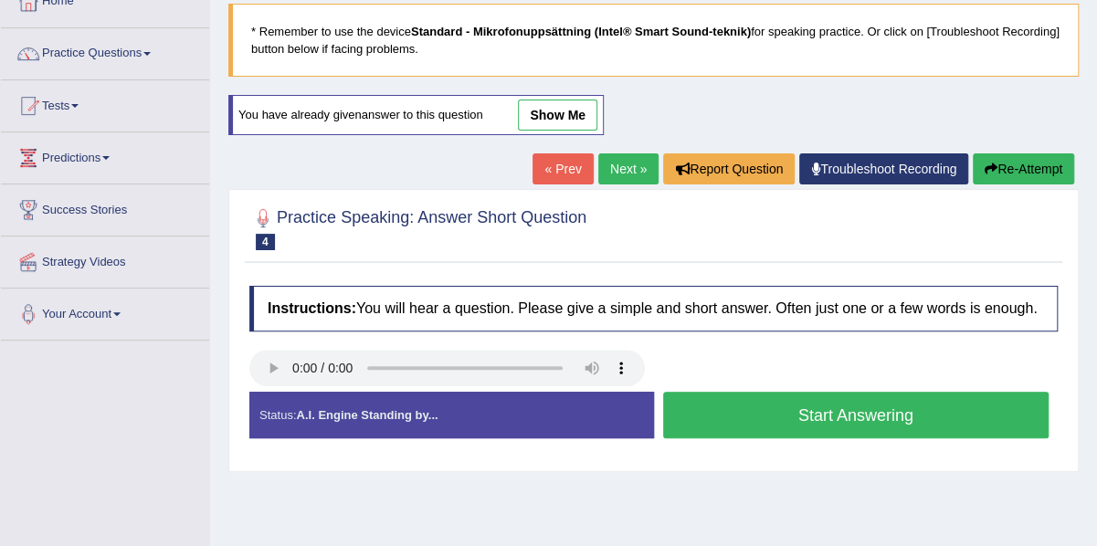
click at [742, 410] on button "Start Answering" at bounding box center [856, 415] width 386 height 47
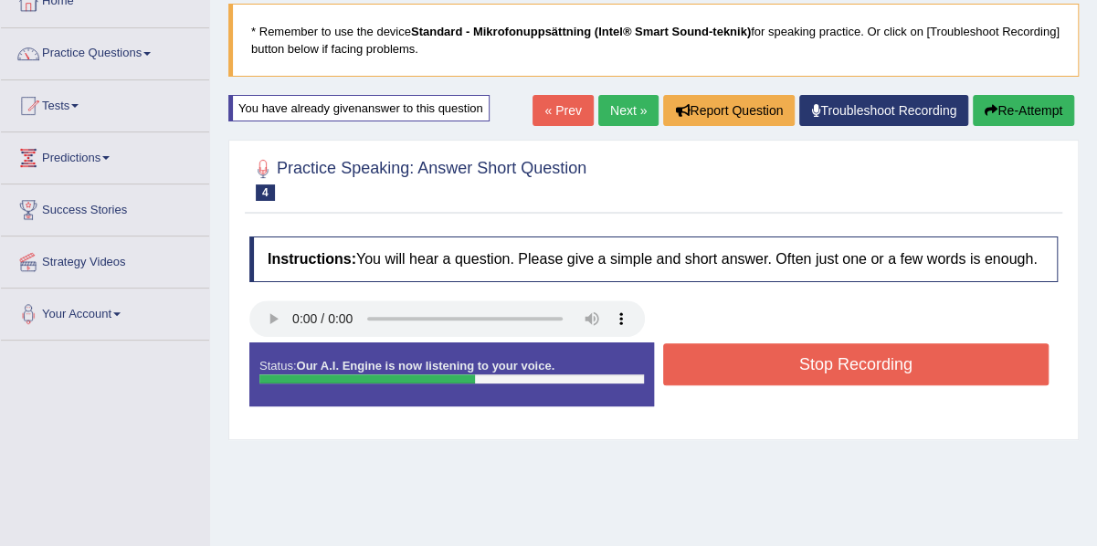
click at [794, 350] on button "Stop Recording" at bounding box center [856, 364] width 386 height 42
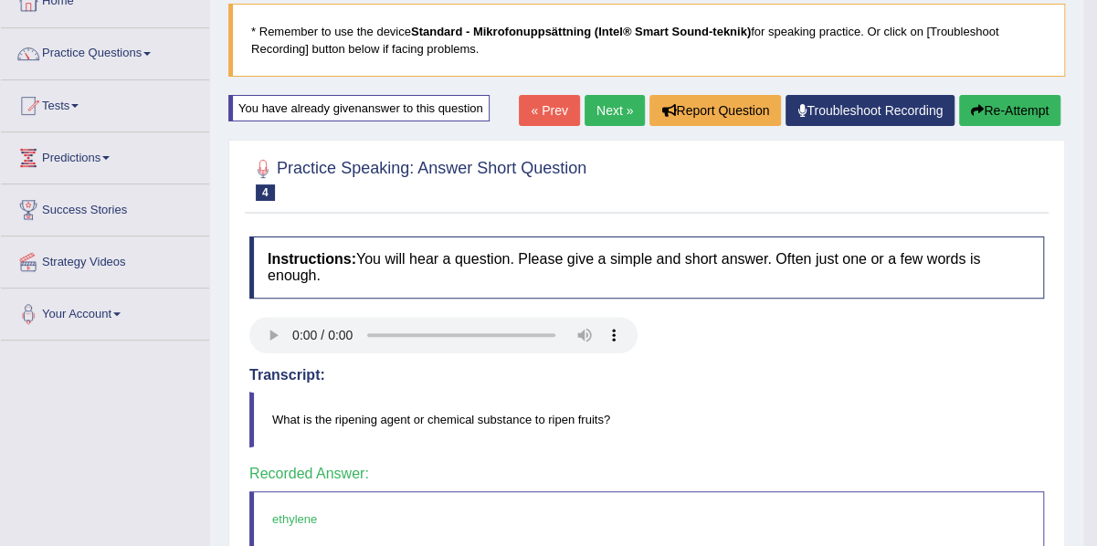
click at [605, 109] on link "Next »" at bounding box center [614, 110] width 60 height 31
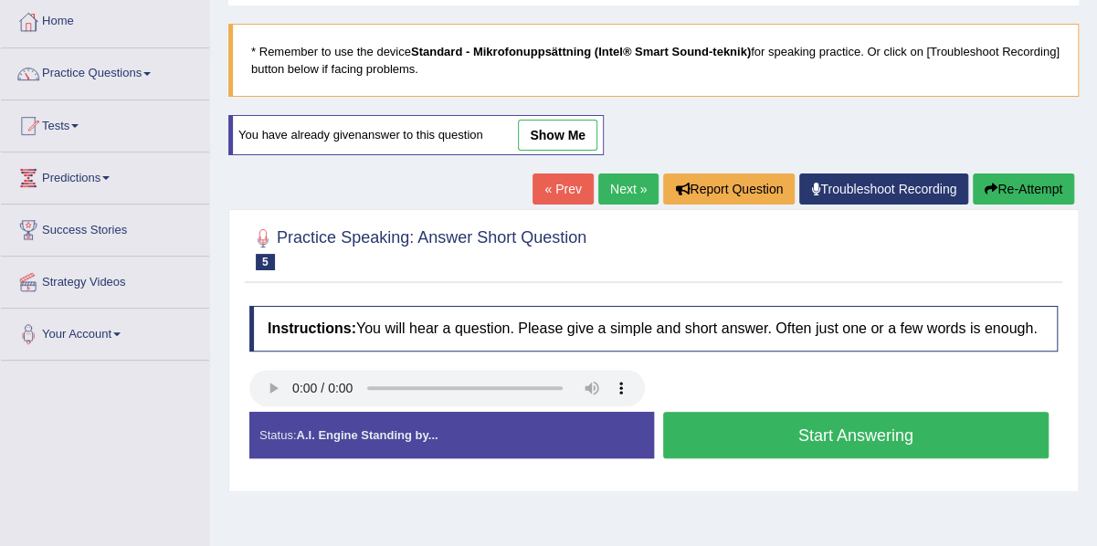
scroll to position [99, 0]
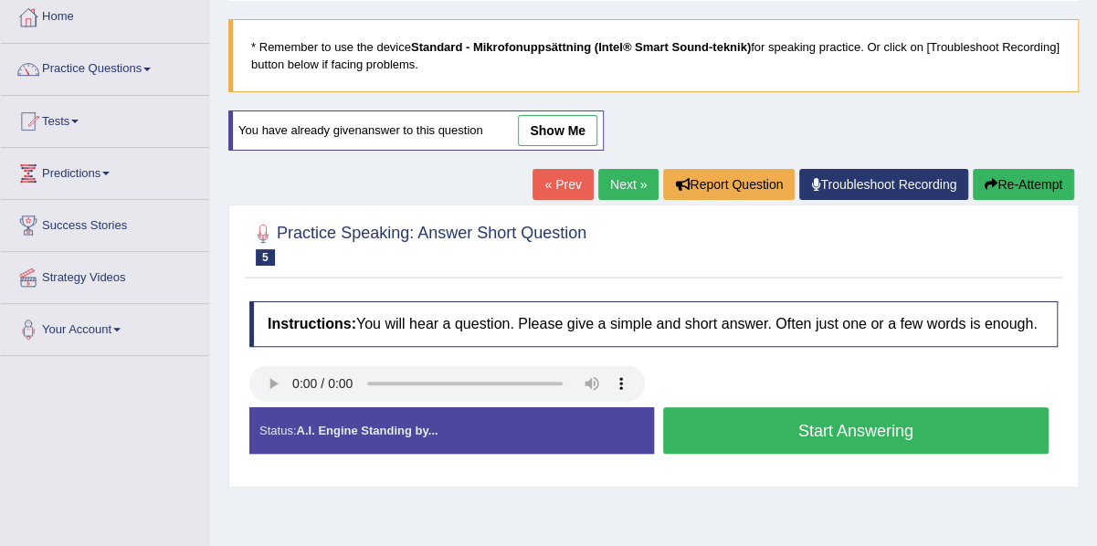
click at [540, 134] on link "show me" at bounding box center [557, 130] width 79 height 31
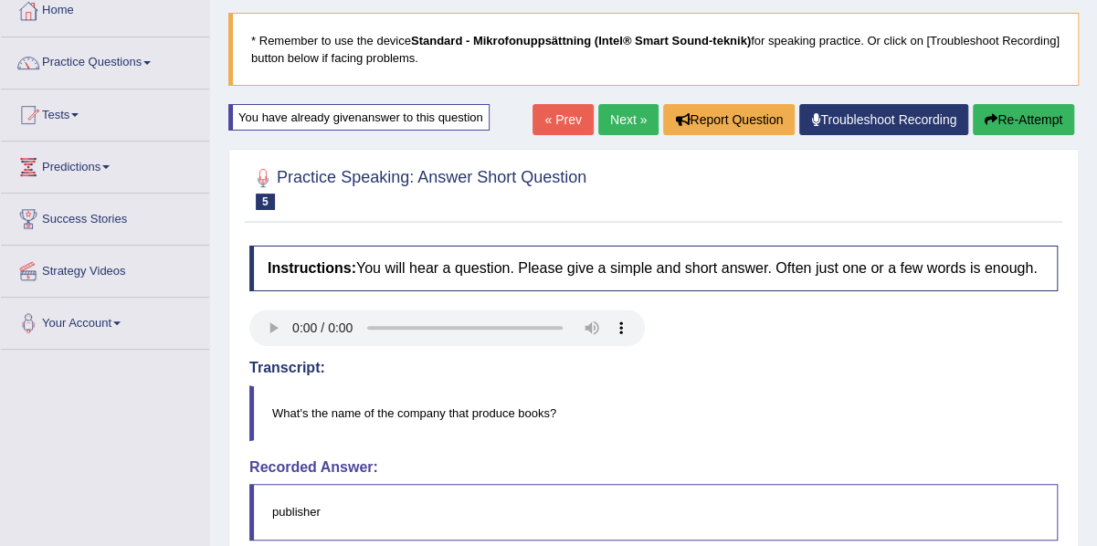
scroll to position [101, 0]
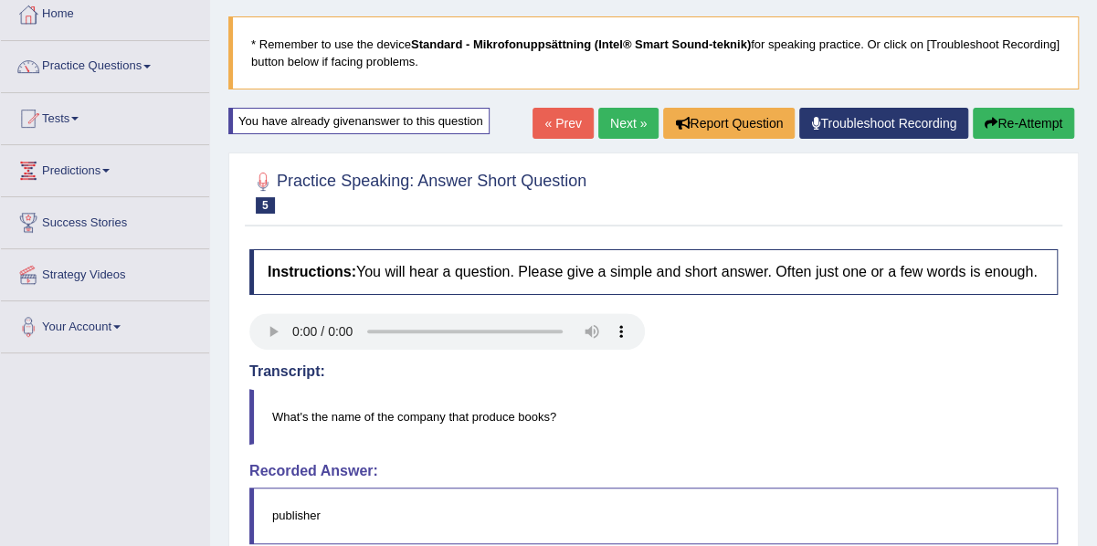
click at [1026, 117] on button "Re-Attempt" at bounding box center [1023, 123] width 101 height 31
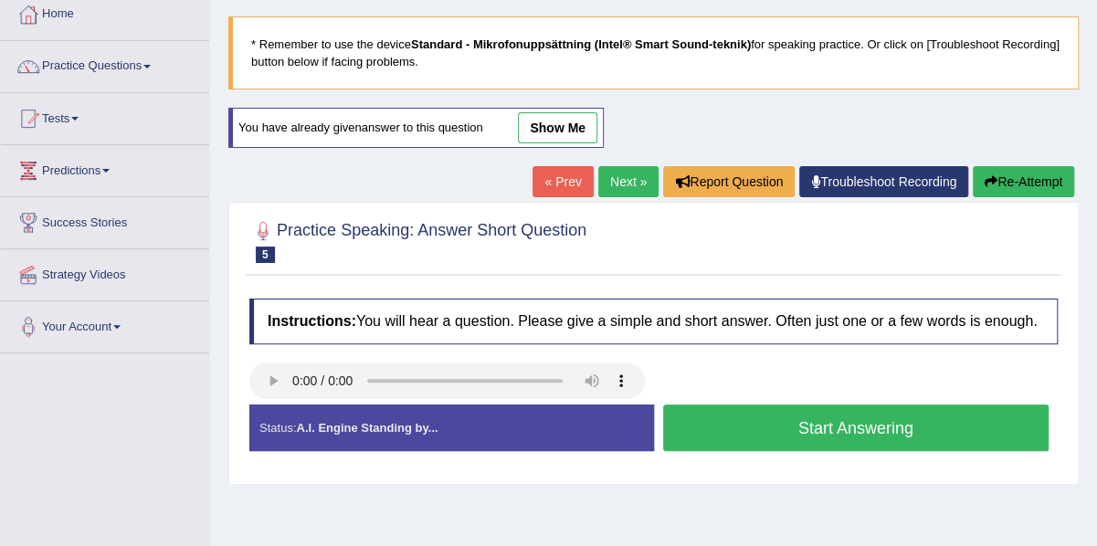
click at [831, 427] on button "Start Answering" at bounding box center [856, 428] width 386 height 47
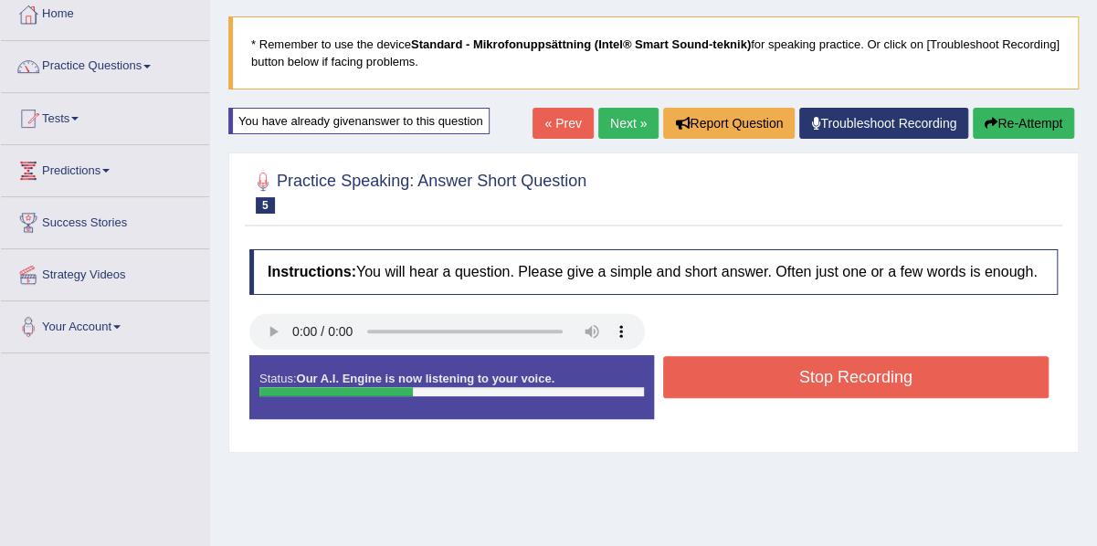
click at [840, 370] on button "Stop Recording" at bounding box center [856, 377] width 386 height 42
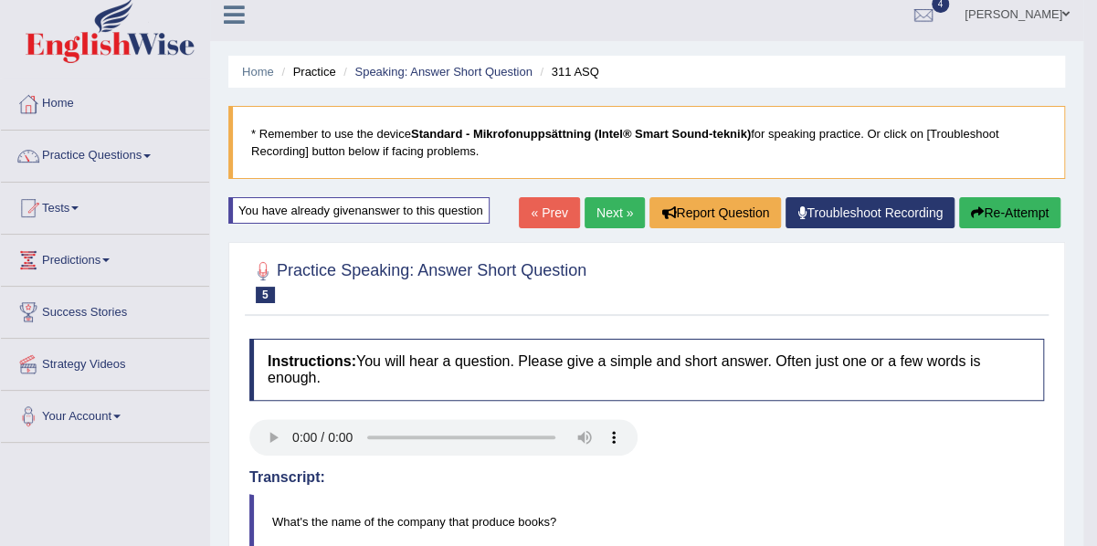
scroll to position [11, 0]
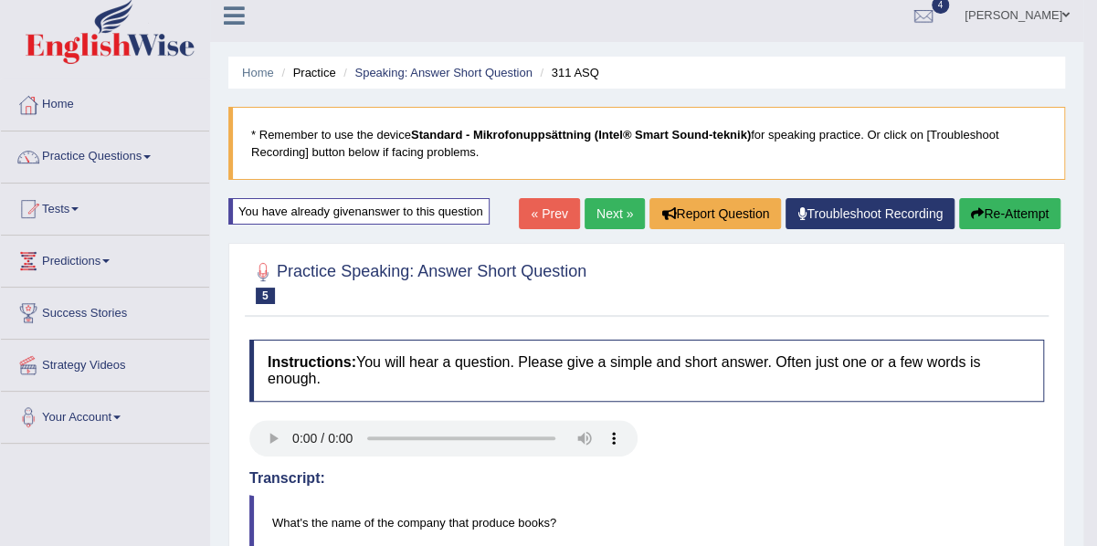
click at [605, 207] on link "Next »" at bounding box center [614, 213] width 60 height 31
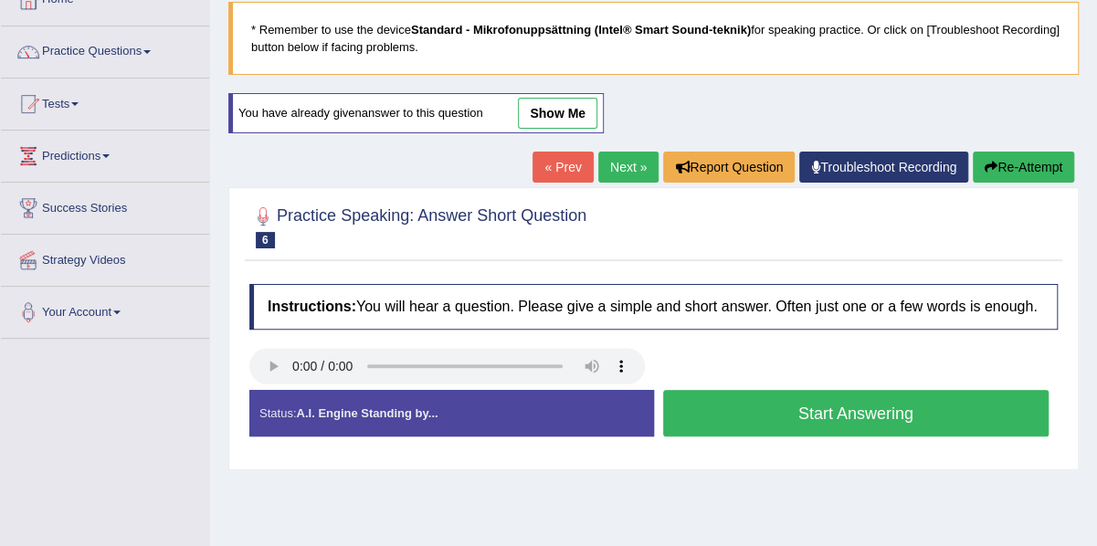
scroll to position [115, 0]
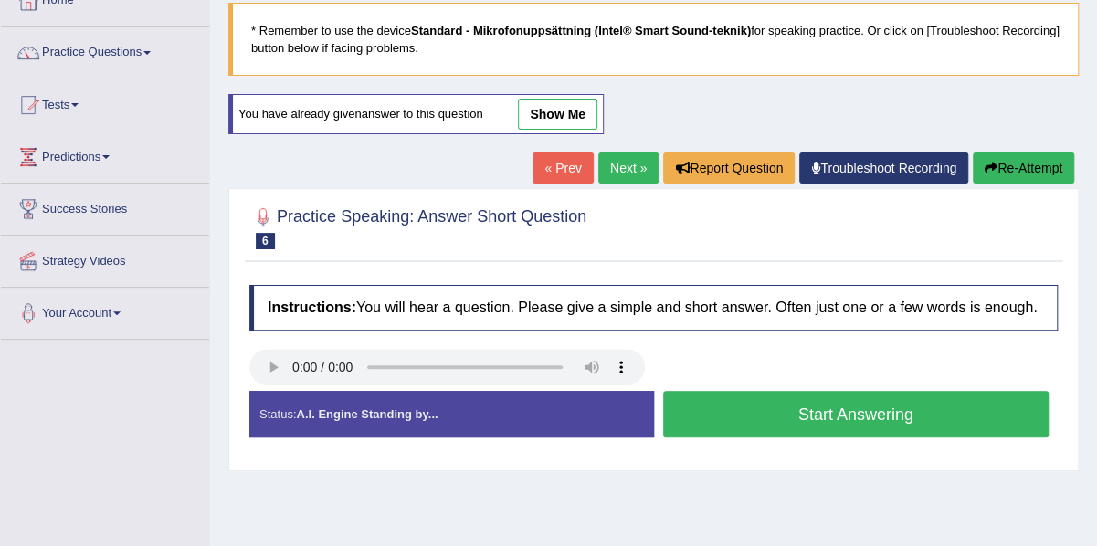
click at [710, 404] on button "Start Answering" at bounding box center [856, 414] width 386 height 47
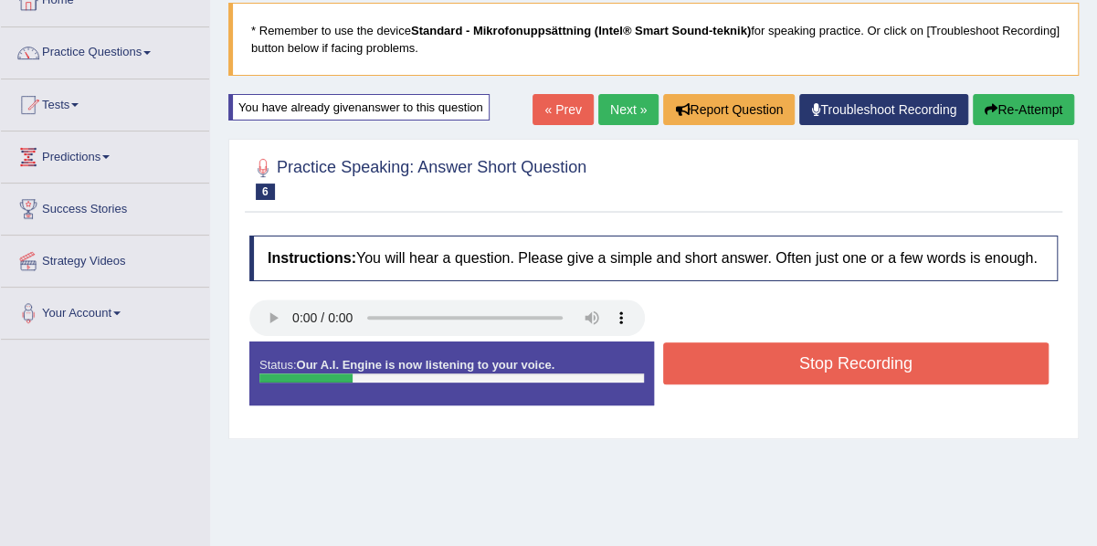
click at [745, 347] on button "Stop Recording" at bounding box center [856, 363] width 386 height 42
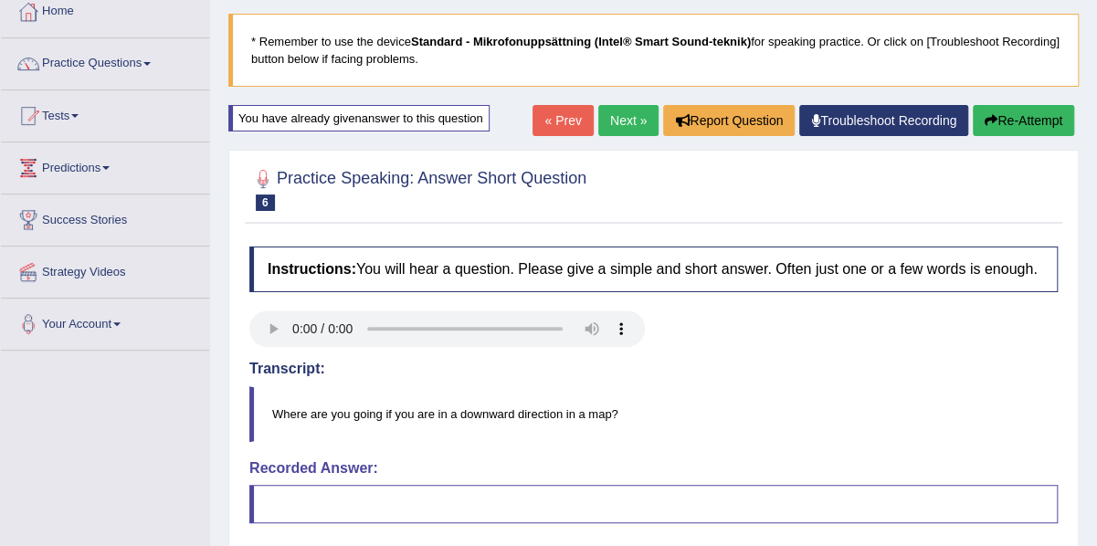
scroll to position [103, 0]
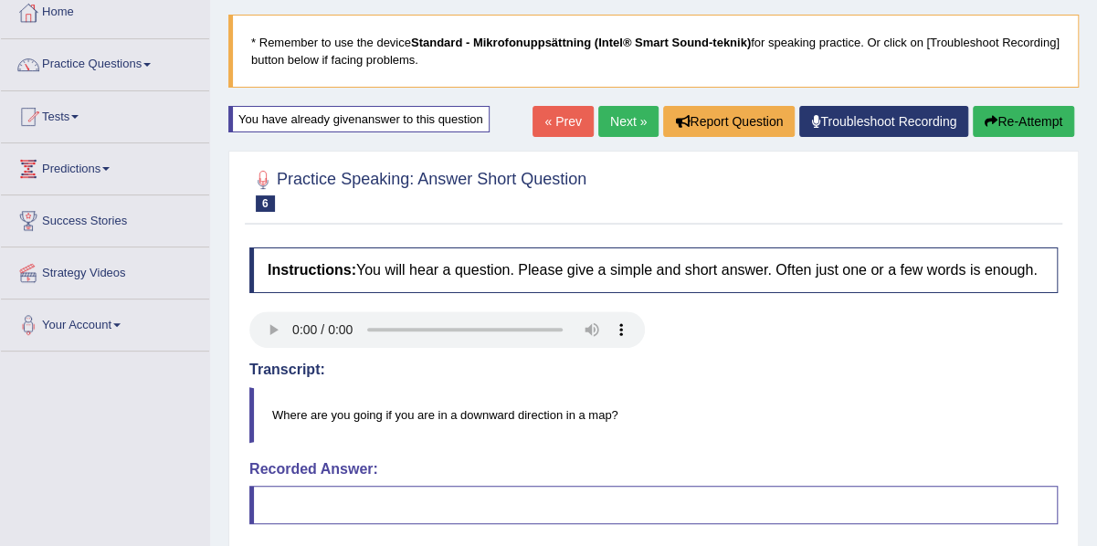
click at [997, 123] on button "Re-Attempt" at bounding box center [1023, 121] width 101 height 31
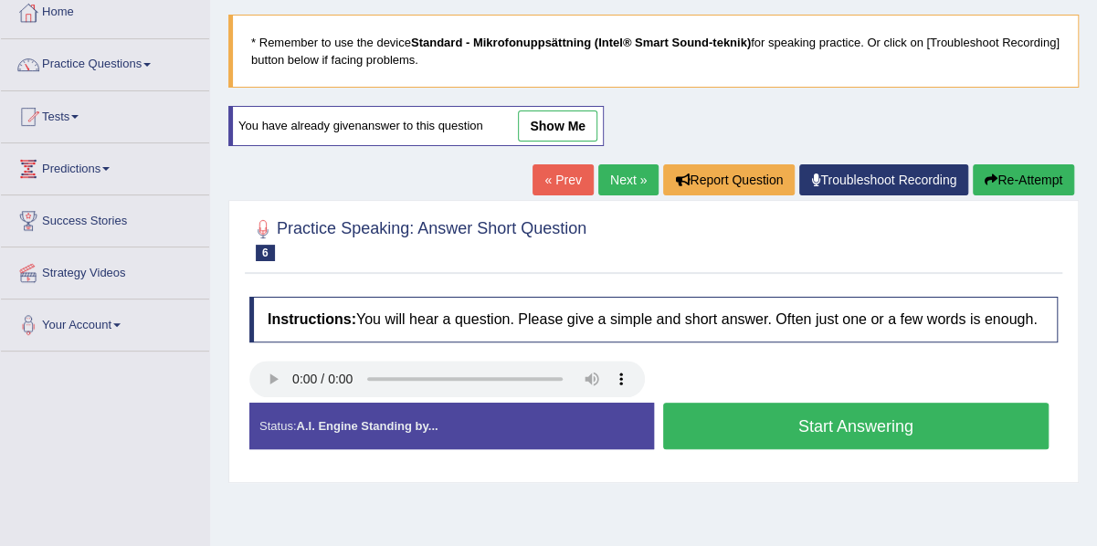
click at [788, 421] on button "Start Answering" at bounding box center [856, 426] width 386 height 47
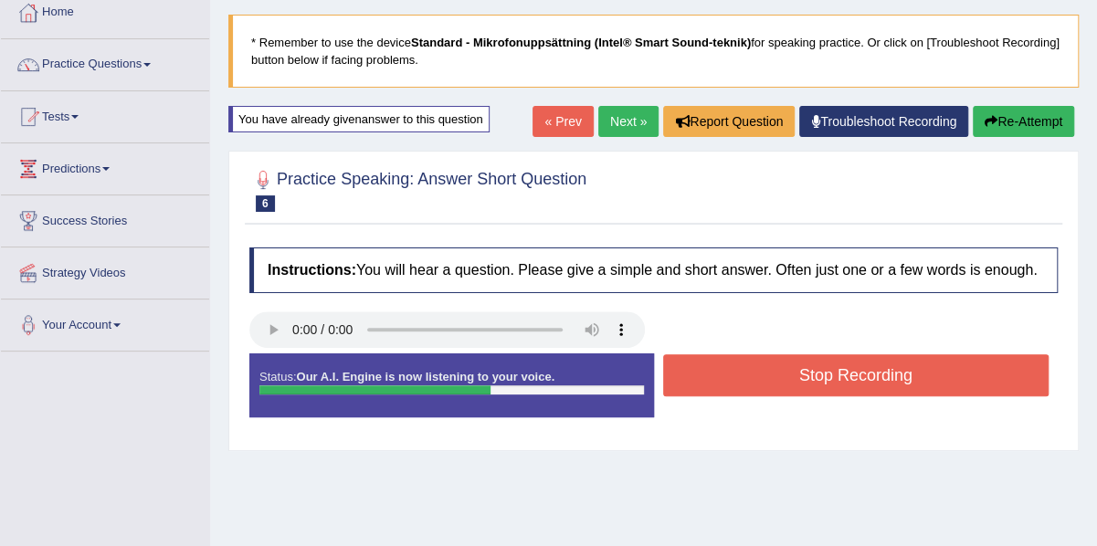
click at [837, 381] on button "Stop Recording" at bounding box center [856, 375] width 386 height 42
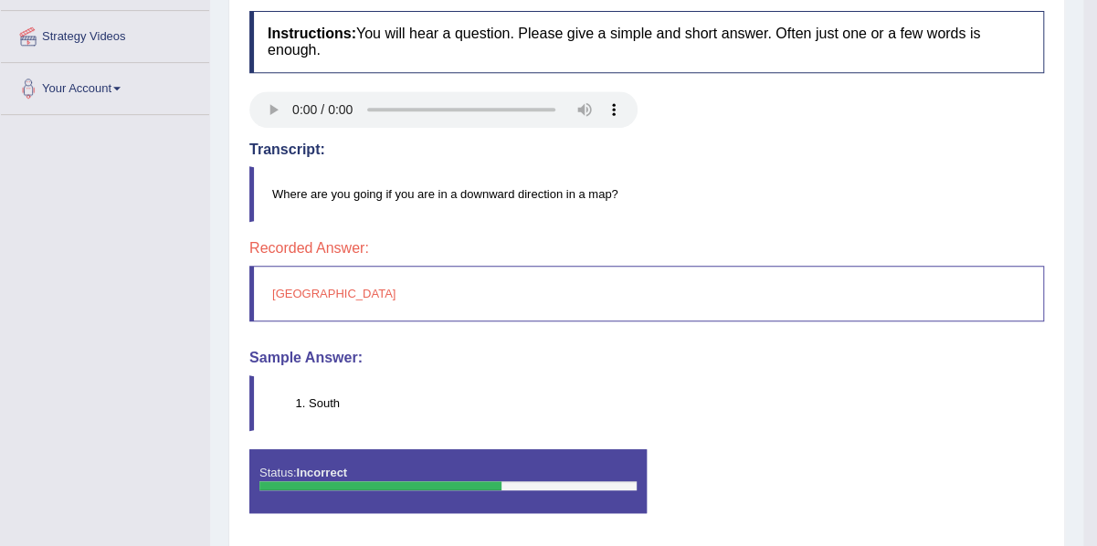
scroll to position [342, 0]
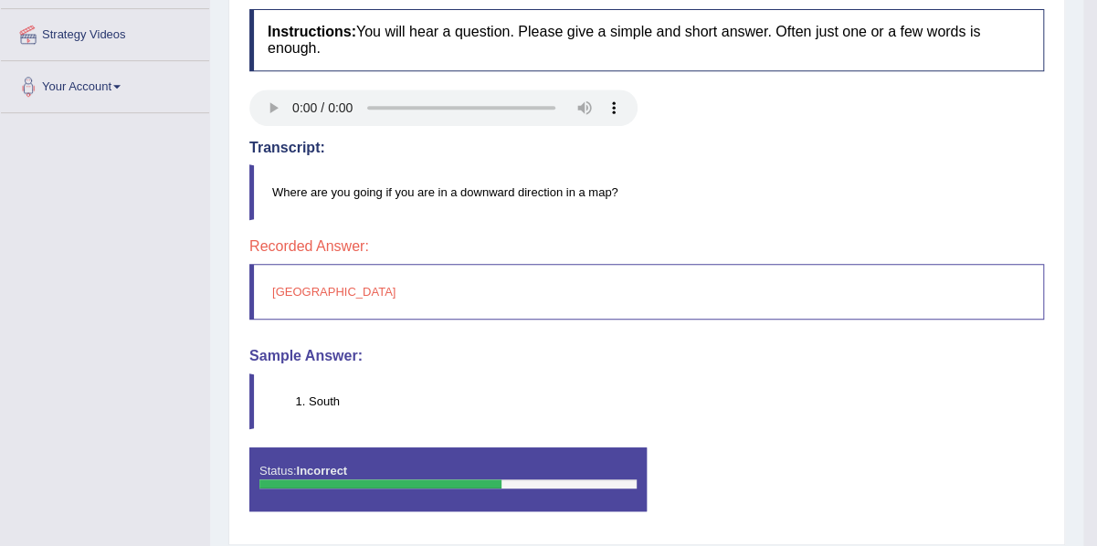
click at [837, 381] on blockquote "South" at bounding box center [646, 401] width 794 height 56
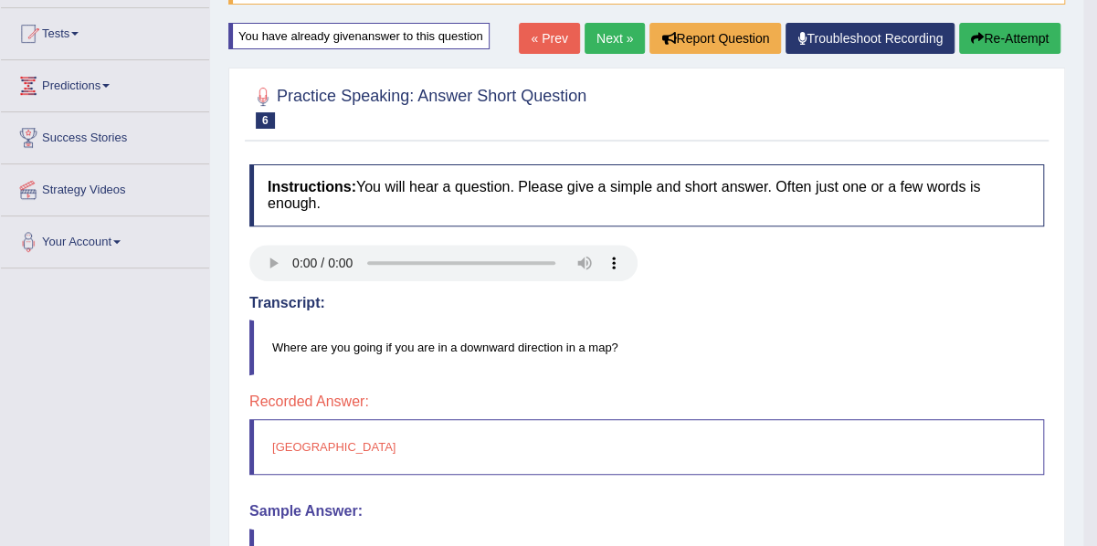
scroll to position [185, 0]
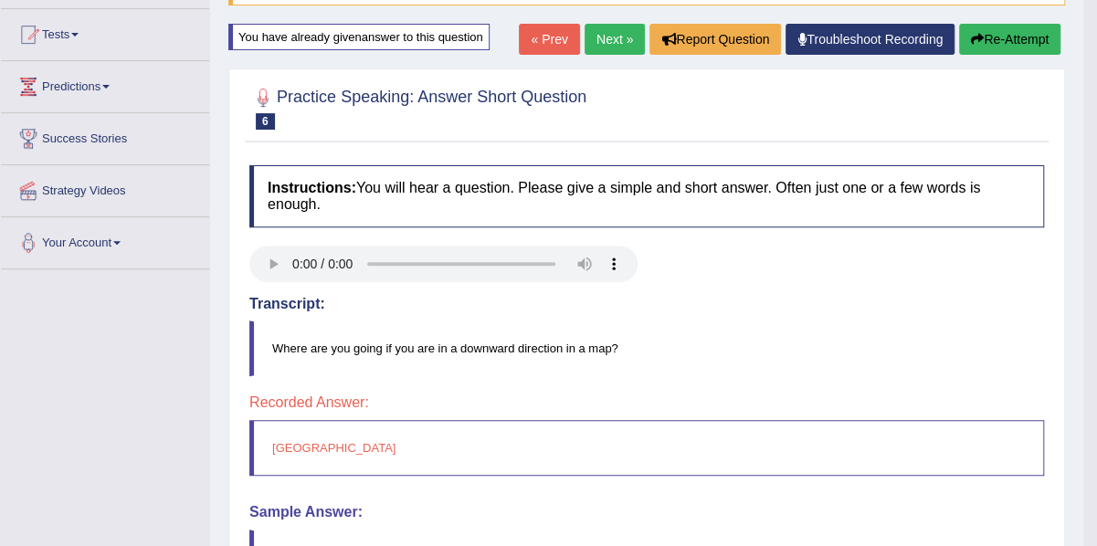
click at [1003, 32] on button "Re-Attempt" at bounding box center [1009, 39] width 101 height 31
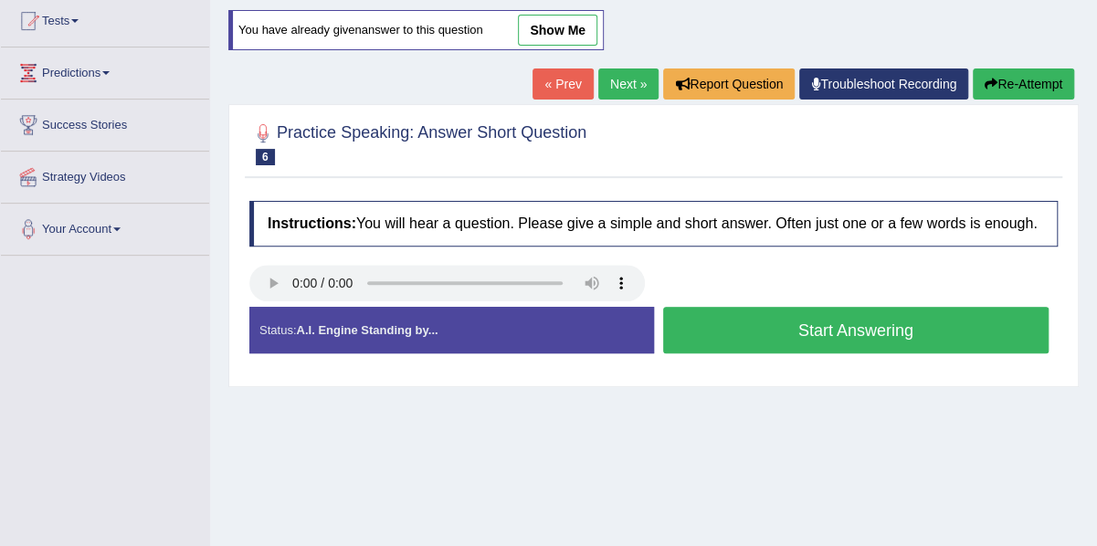
click at [795, 321] on button "Start Answering" at bounding box center [856, 330] width 386 height 47
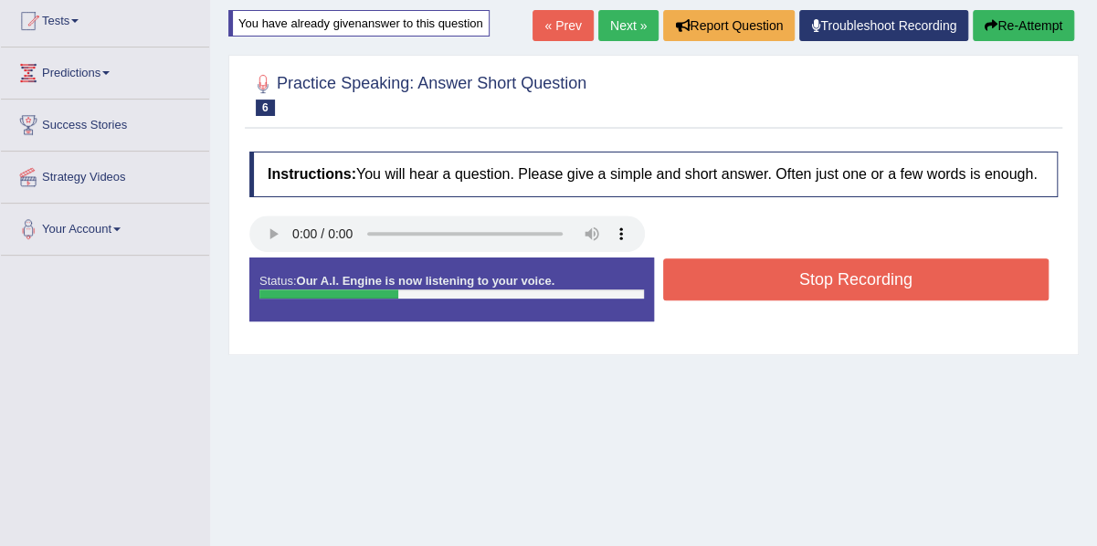
click at [807, 286] on button "Stop Recording" at bounding box center [856, 279] width 386 height 42
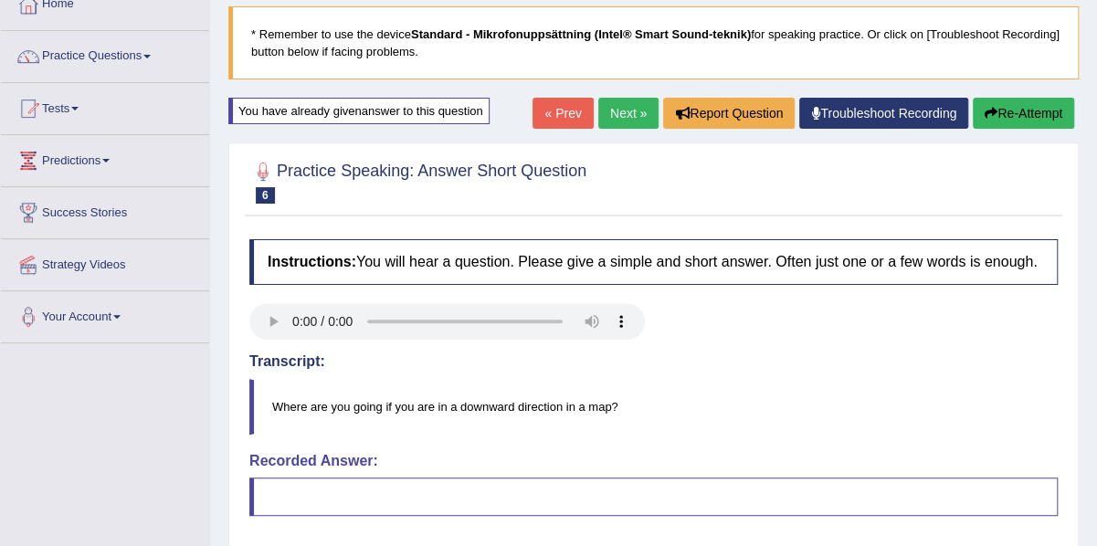
scroll to position [106, 0]
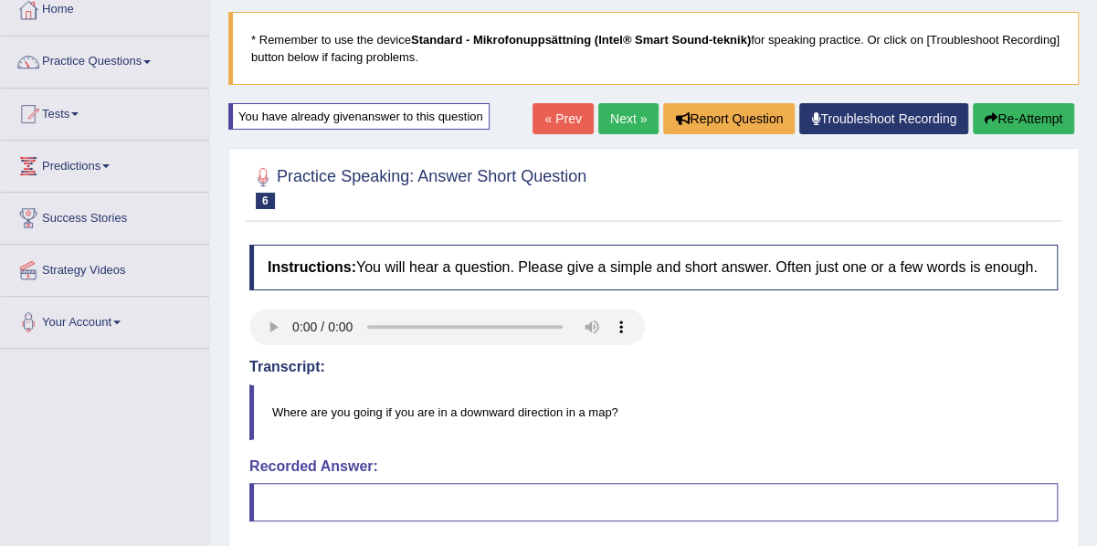
click at [1017, 121] on button "Re-Attempt" at bounding box center [1023, 118] width 101 height 31
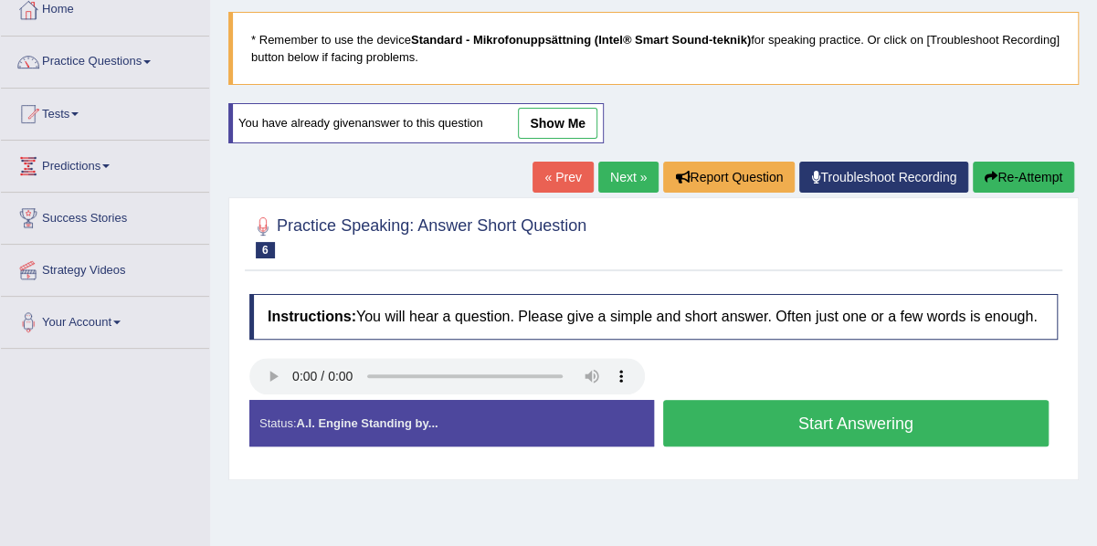
click at [713, 412] on button "Start Answering" at bounding box center [856, 423] width 386 height 47
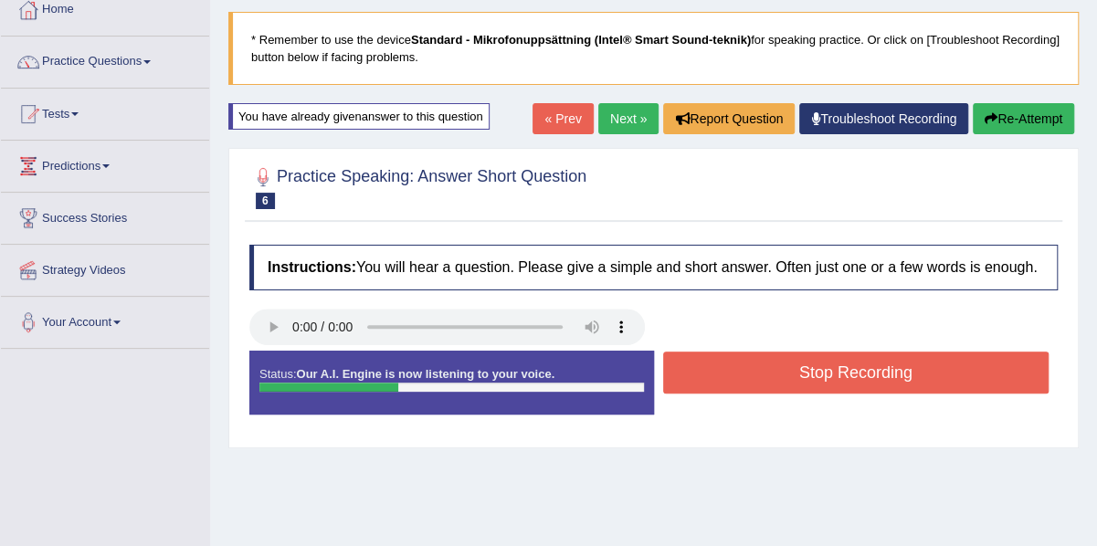
click at [767, 372] on button "Stop Recording" at bounding box center [856, 373] width 386 height 42
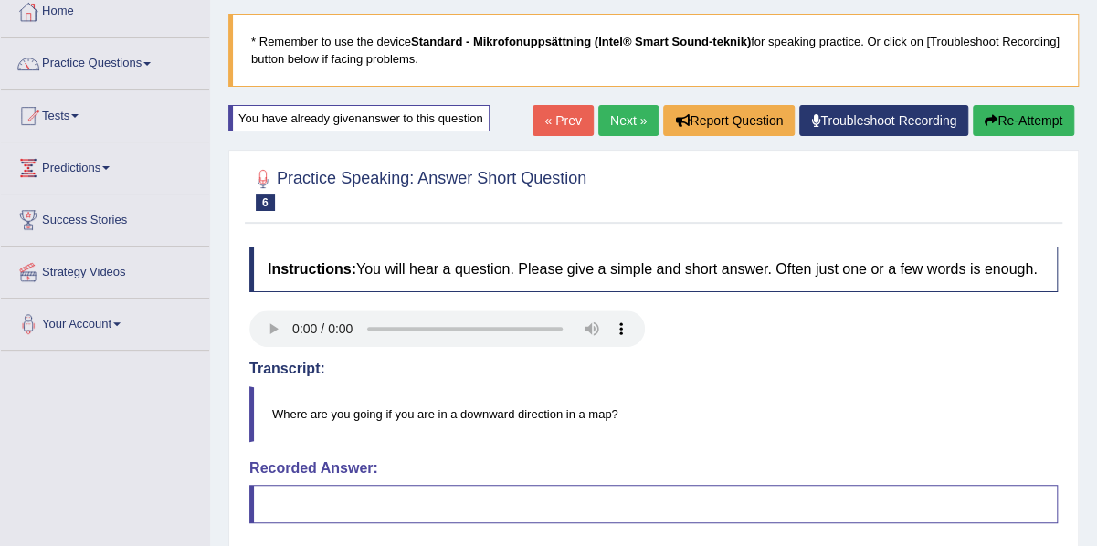
scroll to position [103, 0]
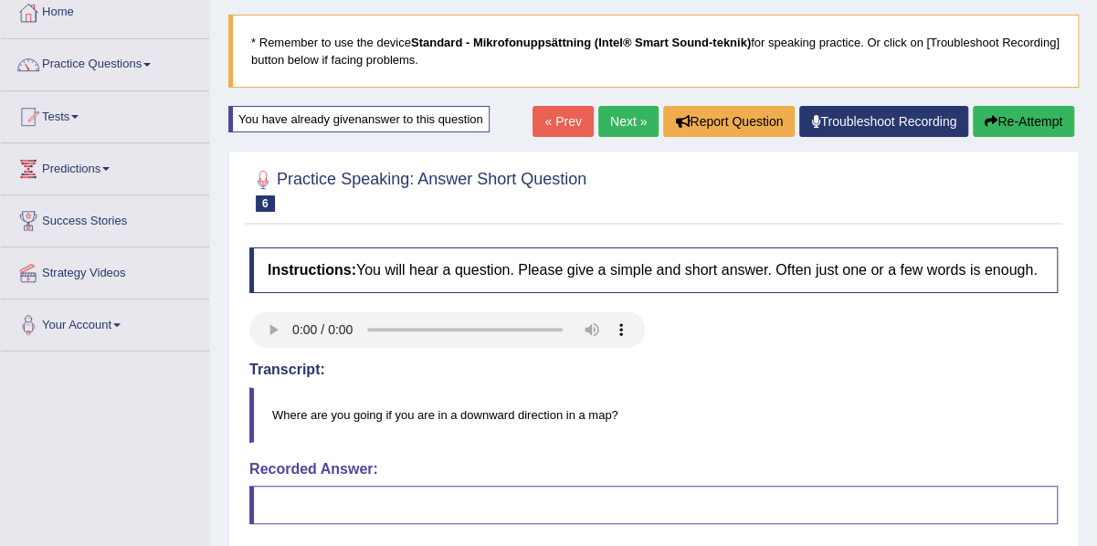
click at [1028, 125] on button "Re-Attempt" at bounding box center [1023, 121] width 101 height 31
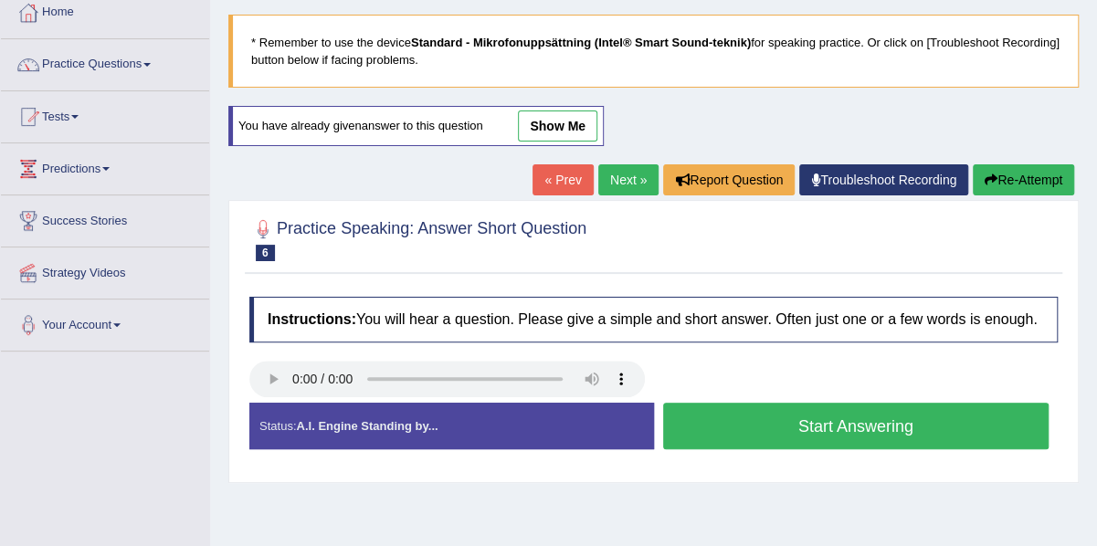
click at [730, 416] on button "Start Answering" at bounding box center [856, 426] width 386 height 47
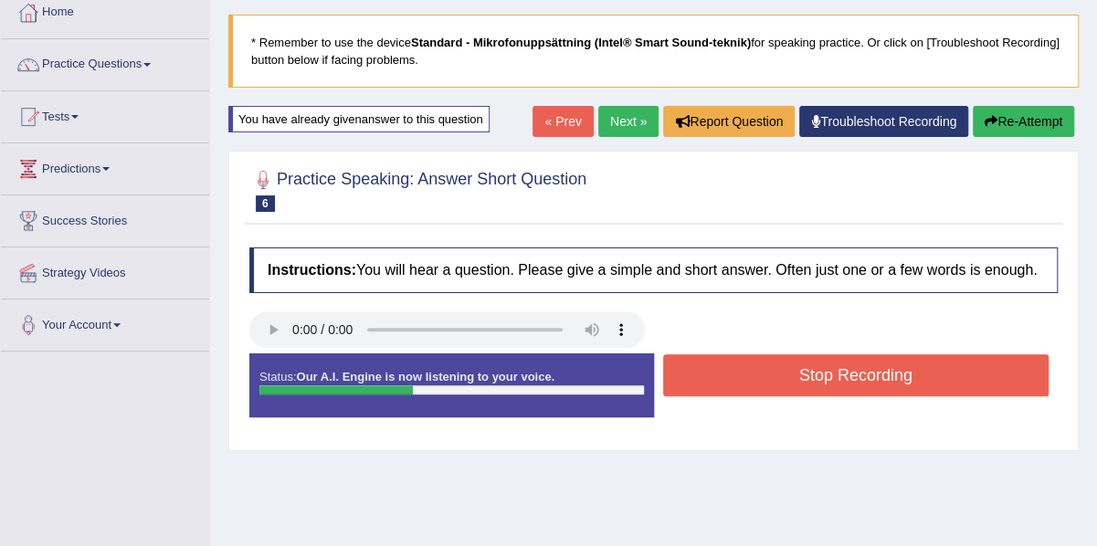
click at [758, 359] on button "Stop Recording" at bounding box center [856, 375] width 386 height 42
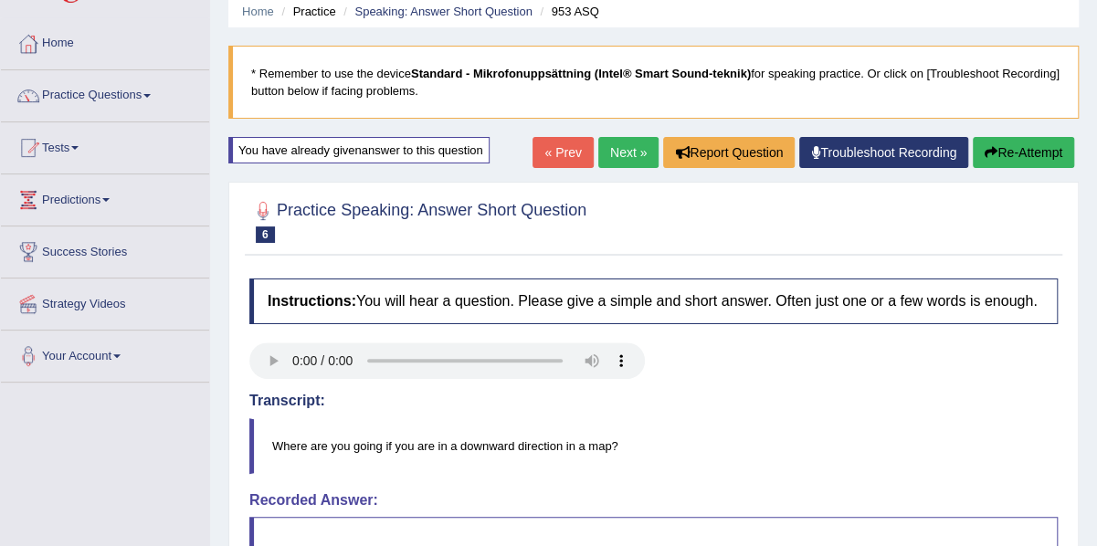
scroll to position [71, 0]
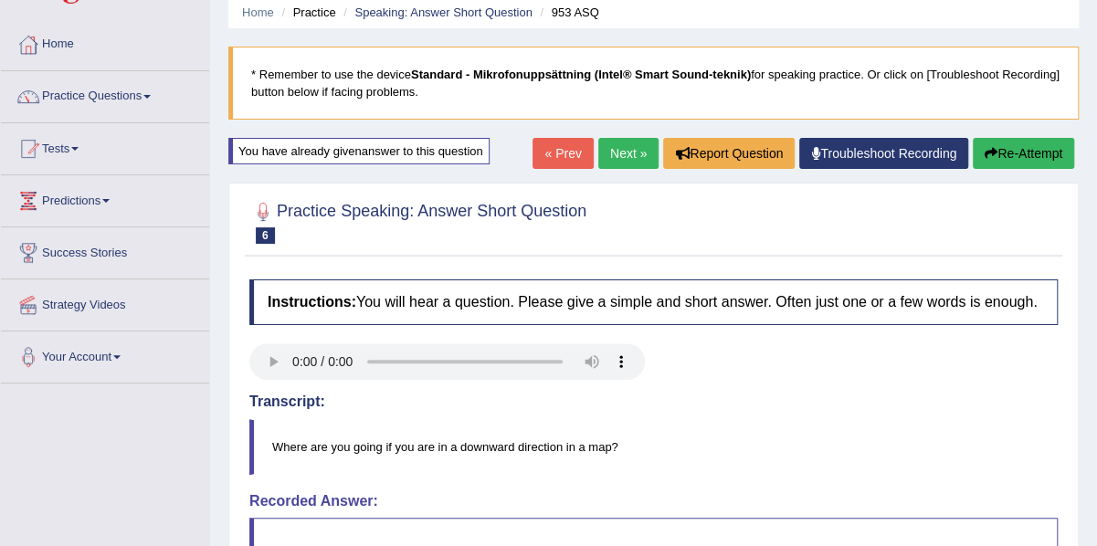
click at [1045, 145] on button "Re-Attempt" at bounding box center [1023, 153] width 101 height 31
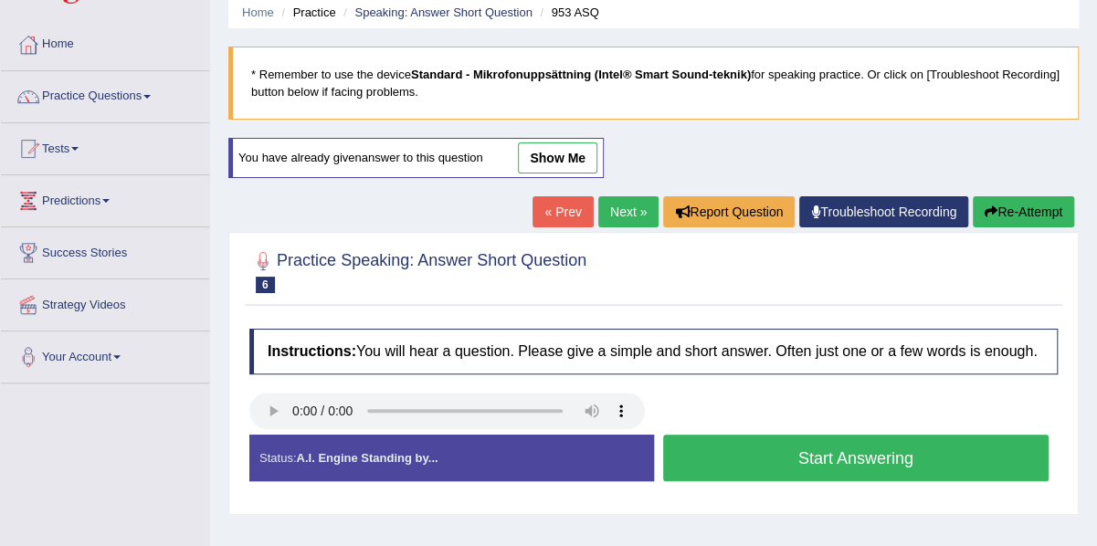
click at [793, 459] on button "Start Answering" at bounding box center [856, 458] width 386 height 47
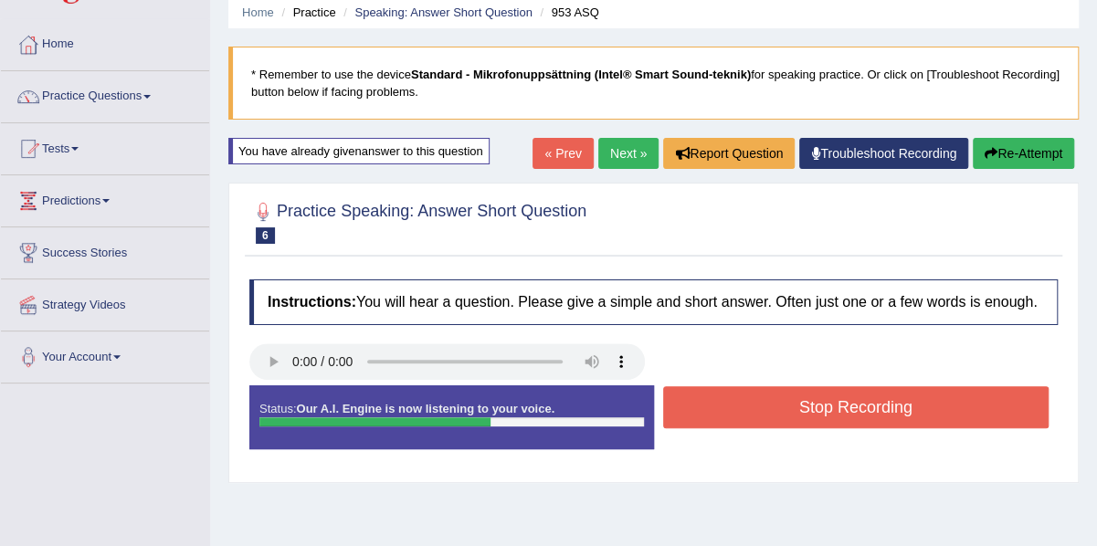
click at [831, 393] on button "Stop Recording" at bounding box center [856, 407] width 386 height 42
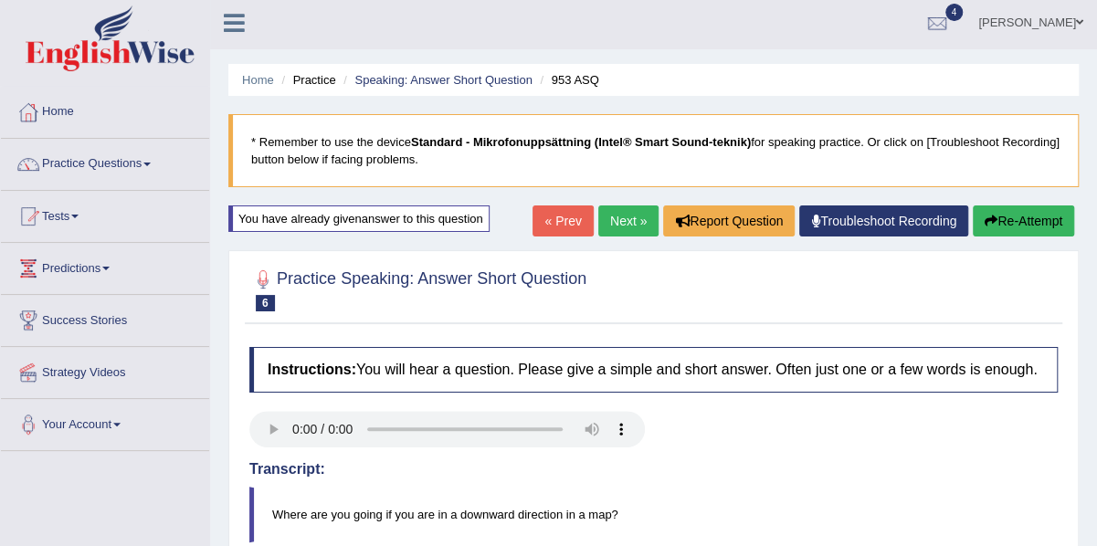
scroll to position [4, 0]
click at [630, 215] on link "Next »" at bounding box center [628, 220] width 60 height 31
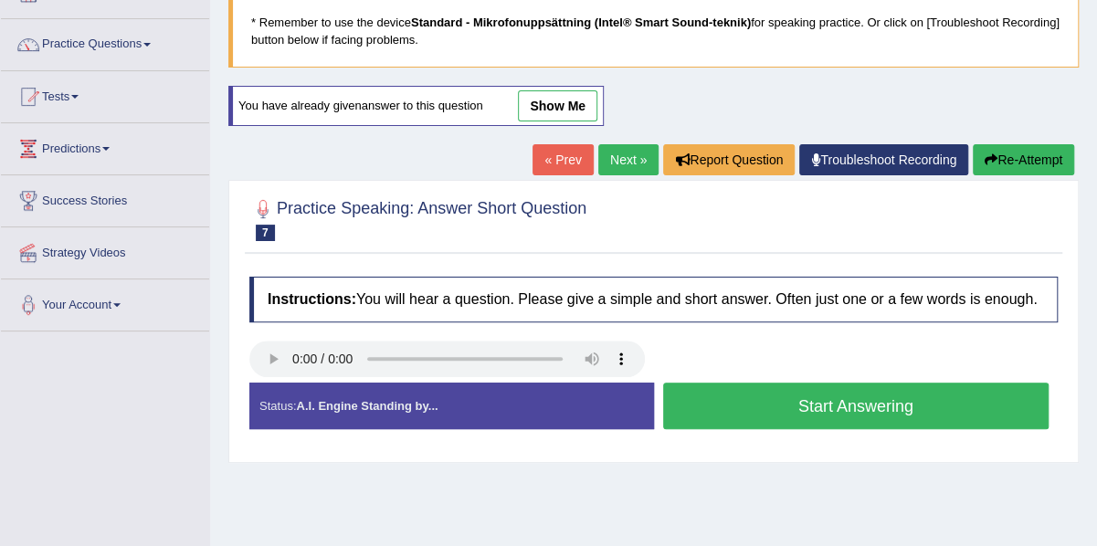
scroll to position [124, 0]
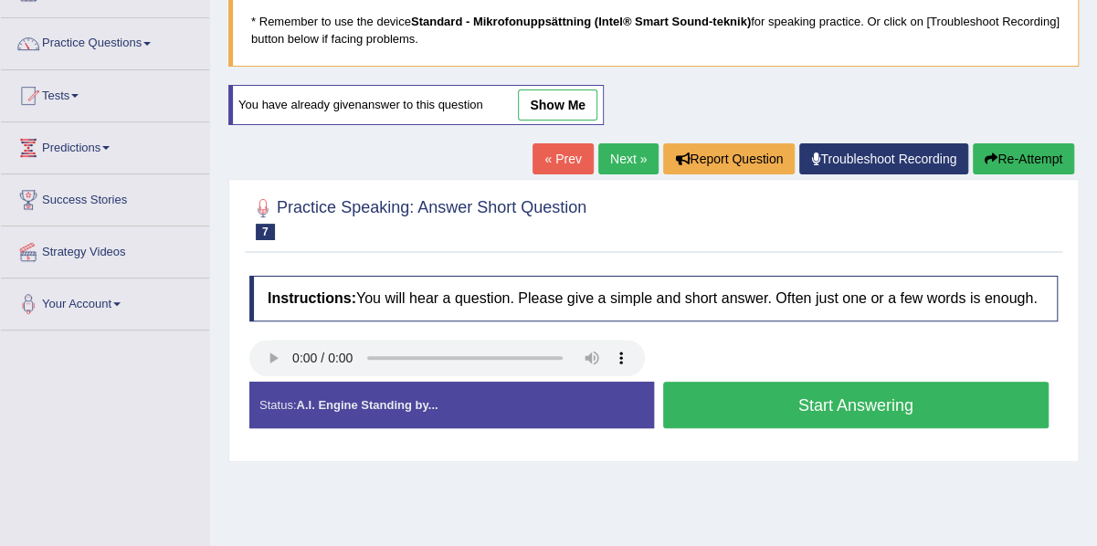
click at [569, 103] on link "show me" at bounding box center [557, 104] width 79 height 31
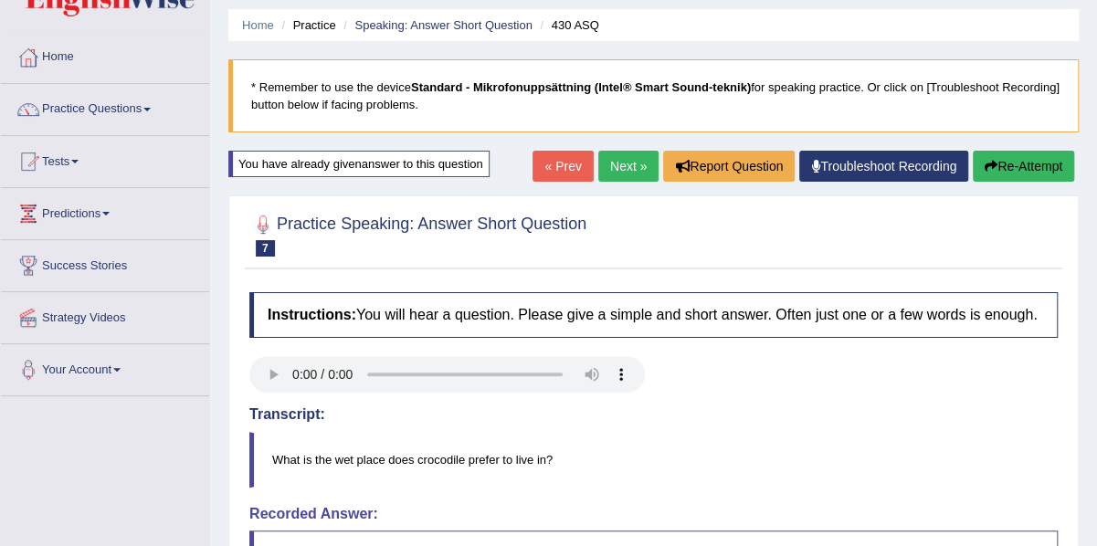
scroll to position [58, 0]
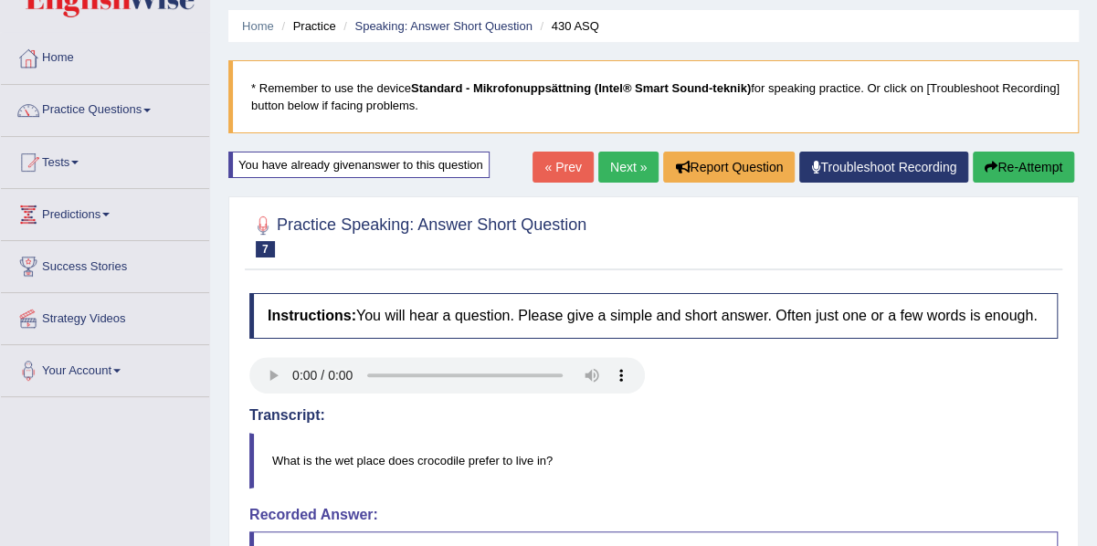
click at [1047, 173] on button "Re-Attempt" at bounding box center [1023, 167] width 101 height 31
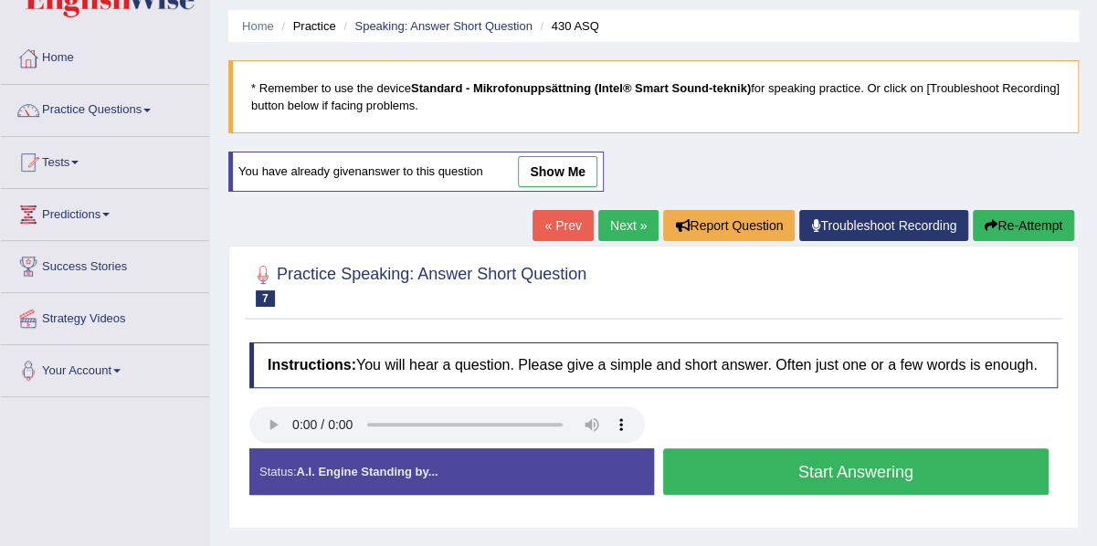
click at [744, 468] on button "Start Answering" at bounding box center [856, 471] width 386 height 47
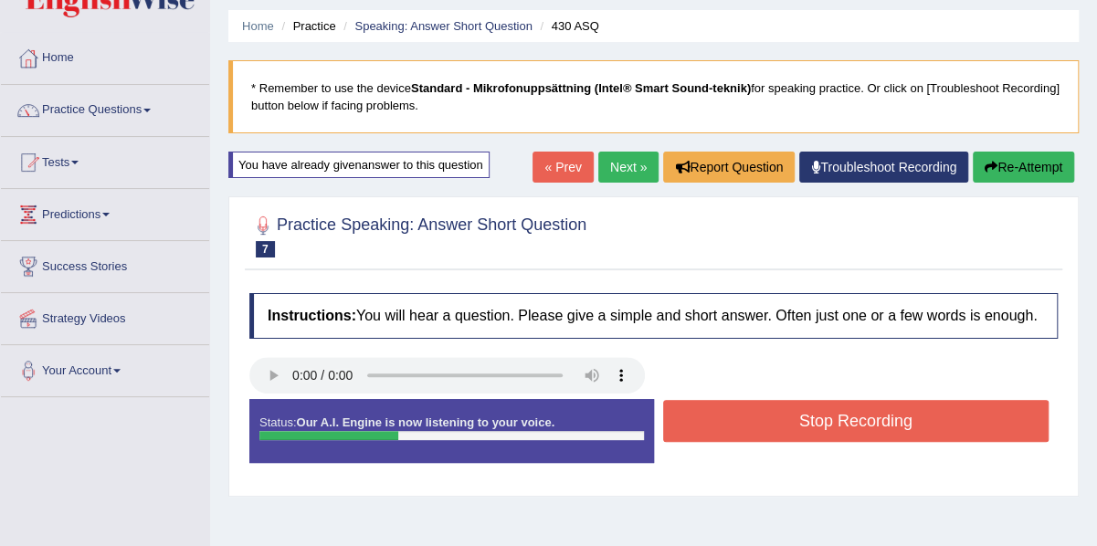
click at [780, 433] on button "Stop Recording" at bounding box center [856, 421] width 386 height 42
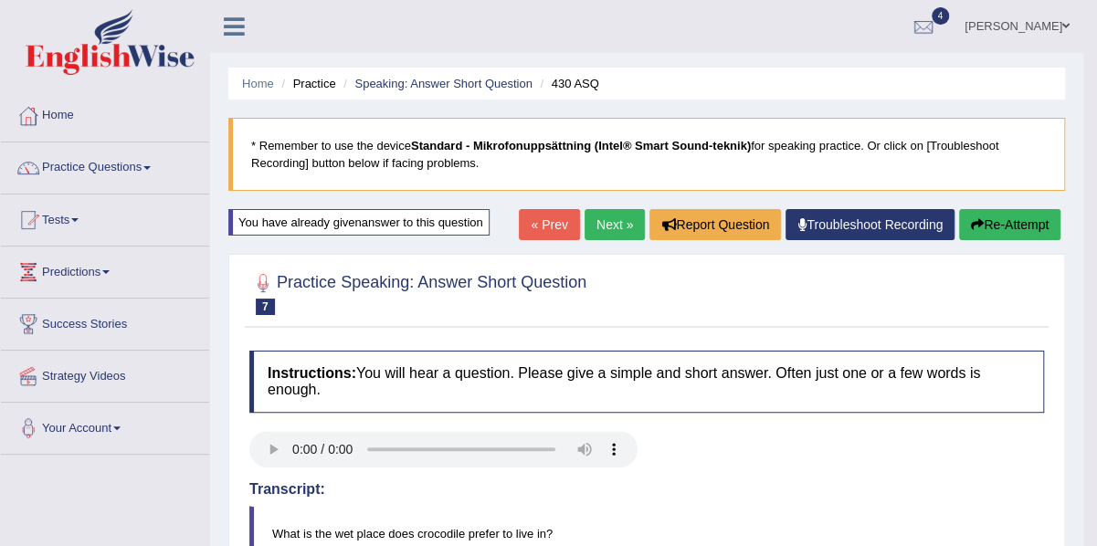
click at [615, 220] on link "Next »" at bounding box center [614, 224] width 60 height 31
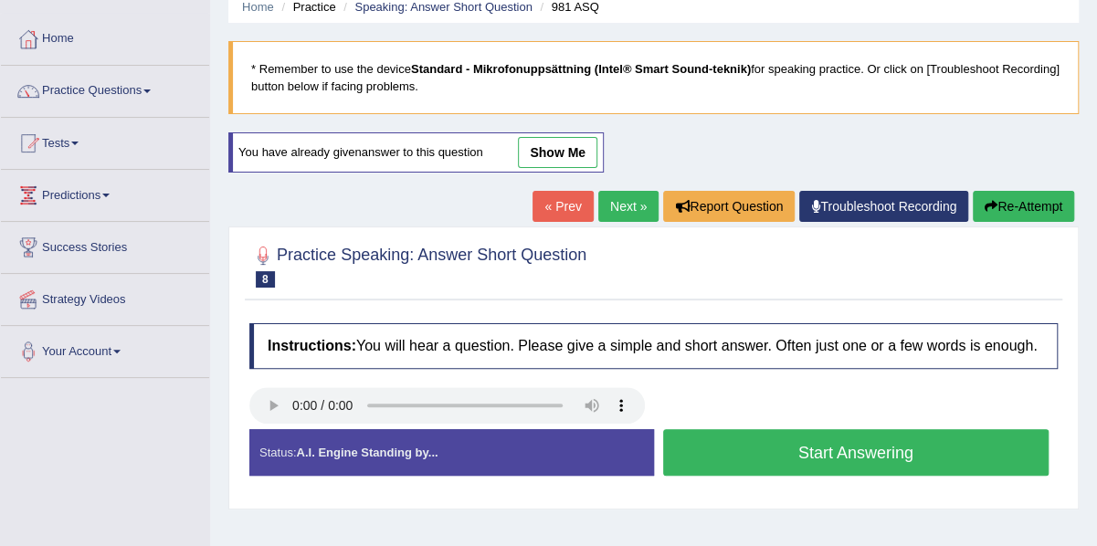
scroll to position [80, 0]
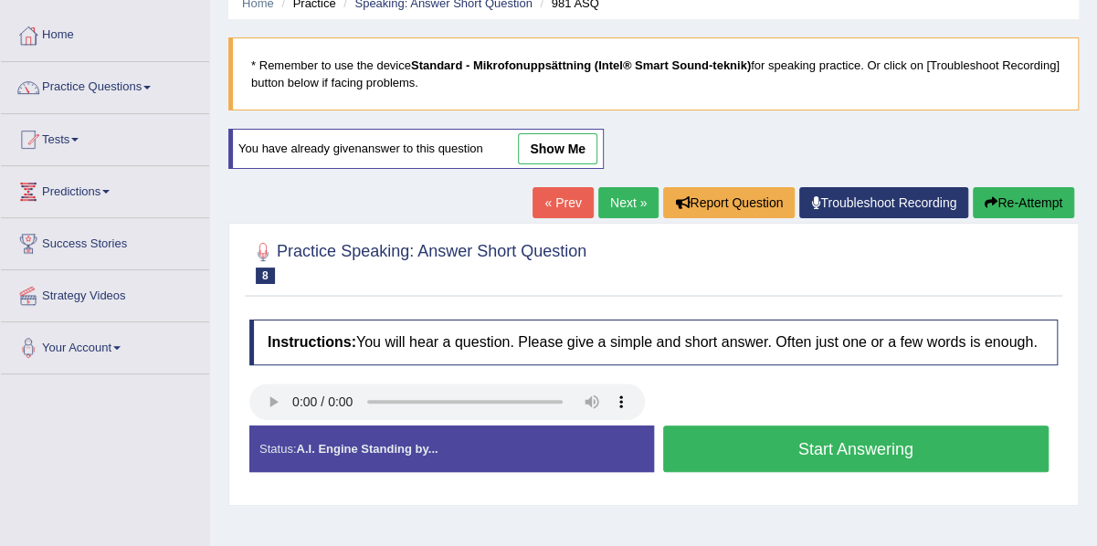
click at [762, 453] on button "Start Answering" at bounding box center [856, 449] width 386 height 47
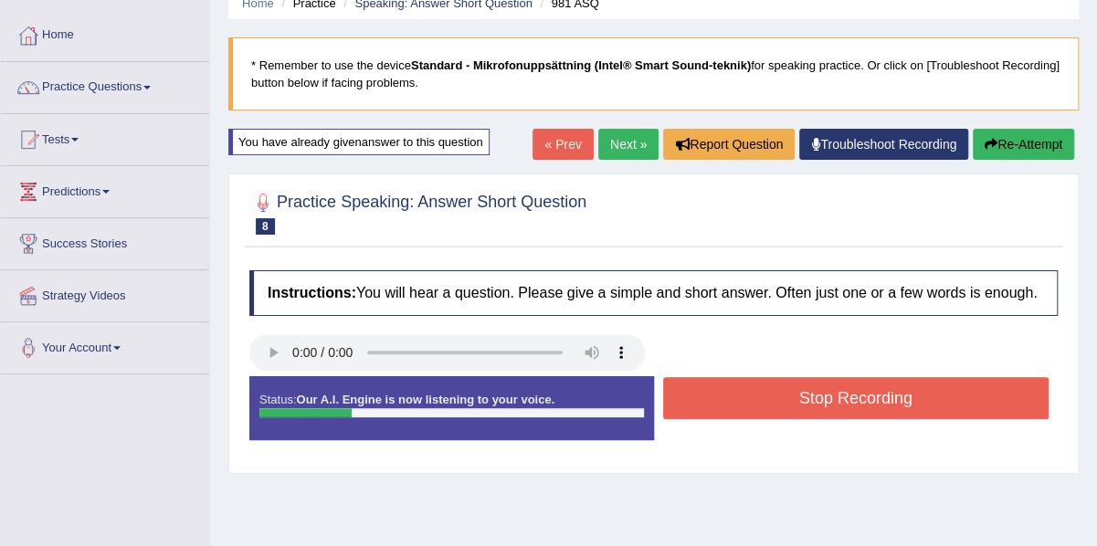
click at [779, 384] on button "Stop Recording" at bounding box center [856, 398] width 386 height 42
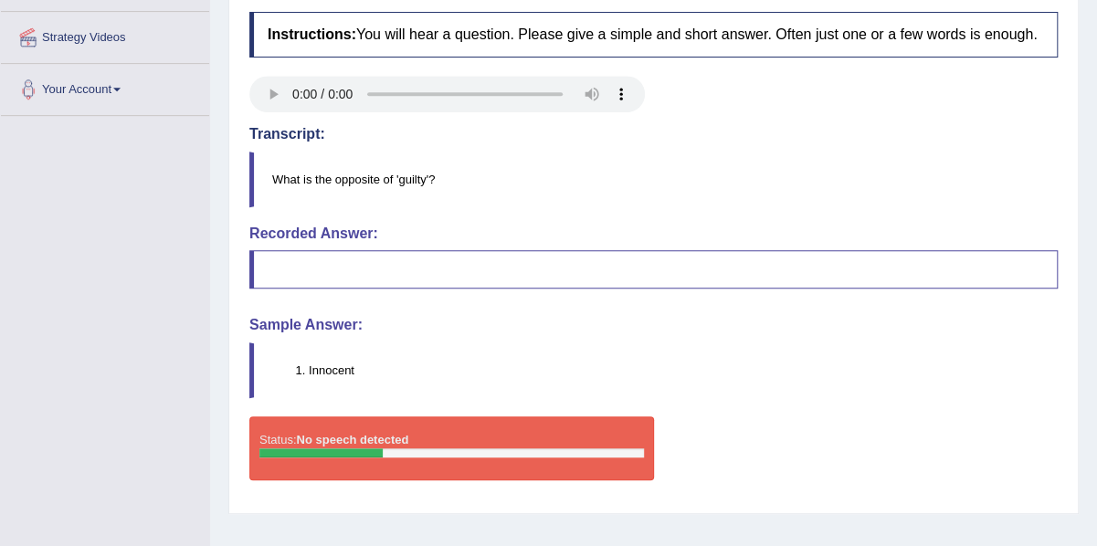
scroll to position [342, 0]
